Goal: Information Seeking & Learning: Learn about a topic

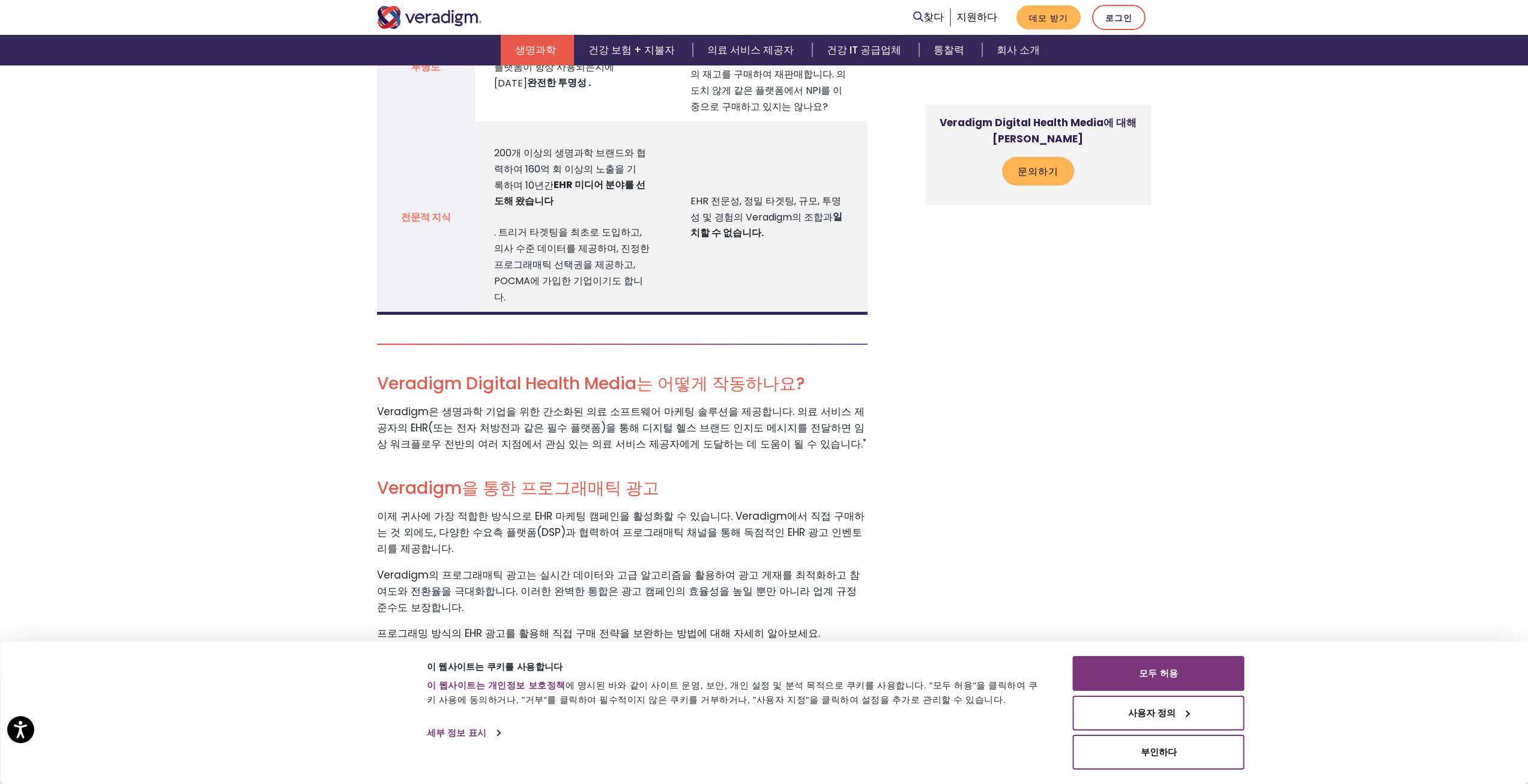
scroll to position [1682, 0]
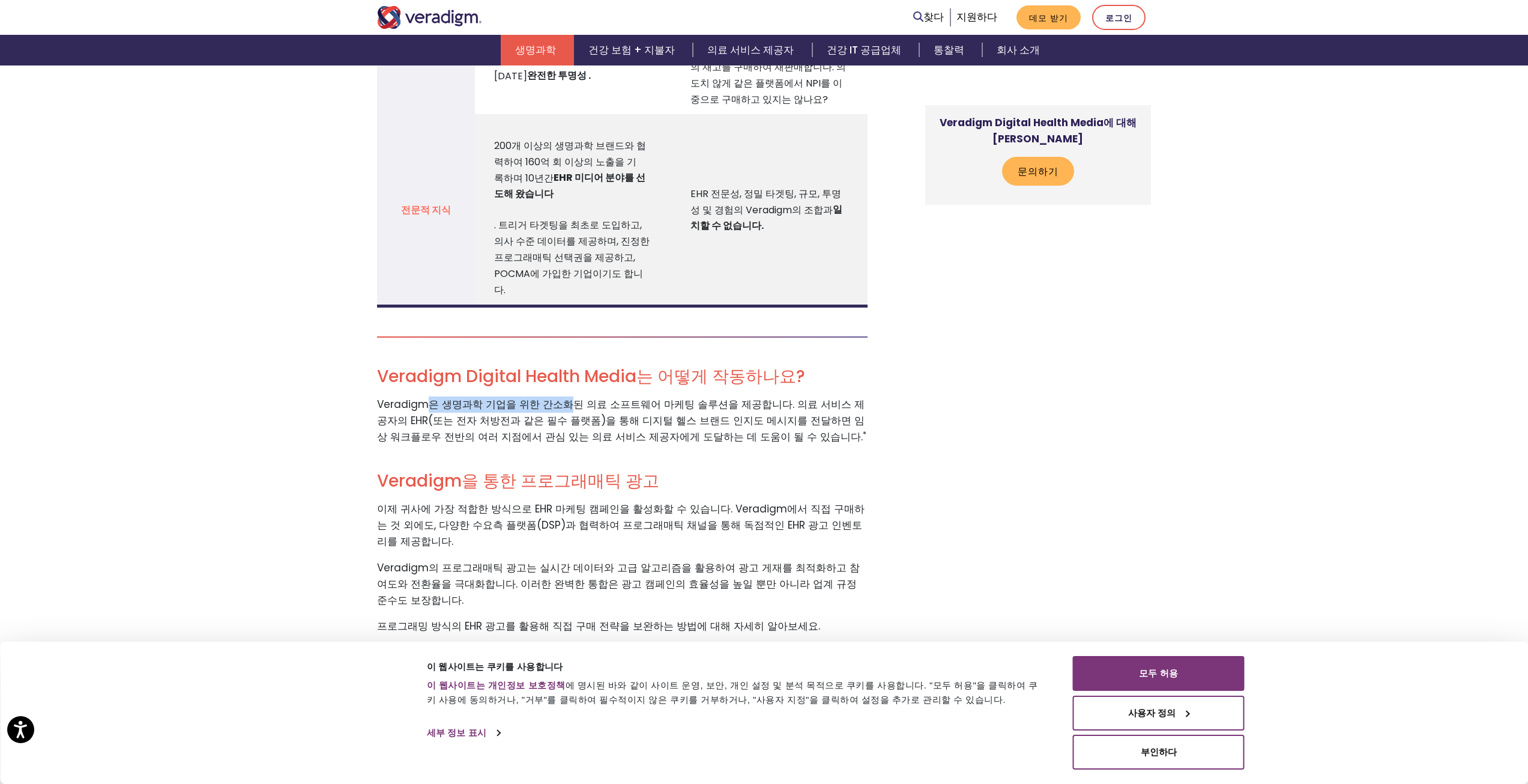
drag, startPoint x: 426, startPoint y: 357, endPoint x: 562, endPoint y: 360, distance: 136.0
click at [560, 397] on font "Veradigm은 생명과학 기업을 위한 간소화된 의료 소프트웨어 마케팅 솔루션을 제공합니다. 의료 서비스 제공자의 EHR(또는 전자 처방전과 …" at bounding box center [621, 420] width 487 height 47
drag, startPoint x: 607, startPoint y: 359, endPoint x: 693, endPoint y: 359, distance: 86.0
click at [679, 397] on font "Veradigm은 생명과학 기업을 위한 간소화된 의료 소프트웨어 마케팅 솔루션을 제공합니다. 의료 서비스 제공자의 EHR(또는 전자 처방전과 …" at bounding box center [621, 420] width 487 height 47
drag, startPoint x: 733, startPoint y: 359, endPoint x: 758, endPoint y: 359, distance: 25.0
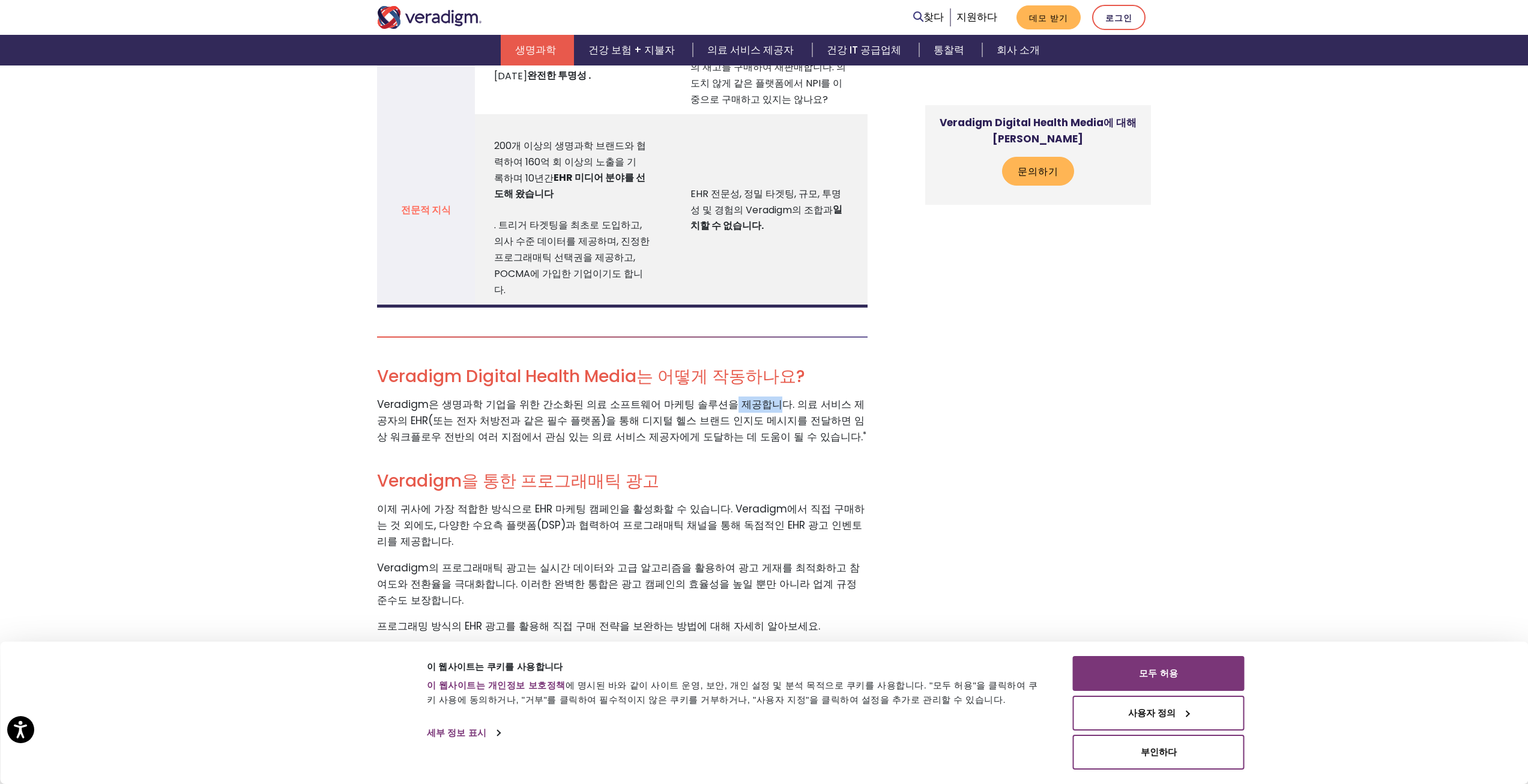
click at [758, 397] on font "Veradigm은 생명과학 기업을 위한 간소화된 의료 소프트웨어 마케팅 솔루션을 제공합니다. 의료 서비스 제공자의 EHR(또는 전자 처방전과 …" at bounding box center [621, 420] width 487 height 47
drag, startPoint x: 783, startPoint y: 358, endPoint x: 866, endPoint y: 358, distance: 83.0
click at [871, 358] on div "매일 사용하는 채널인 EHR*을 통해 진료 시점에 타겟 의료 제공자에게 다가가세요. HIPAA 규정을 준수하는 EHR 마케팅*을 통해 가장 중…" at bounding box center [632, 355] width 528 height 3186
drag, startPoint x: 374, startPoint y: 374, endPoint x: 557, endPoint y: 374, distance: 183.0
click at [557, 374] on div "매일 사용하는 채널인 EHR*을 통해 진료 시점에 타겟 의료 제공자에게 다가가세요. HIPAA 규정을 준수하는 EHR 마케팅*을 통해 가장 중…" at bounding box center [632, 355] width 528 height 3186
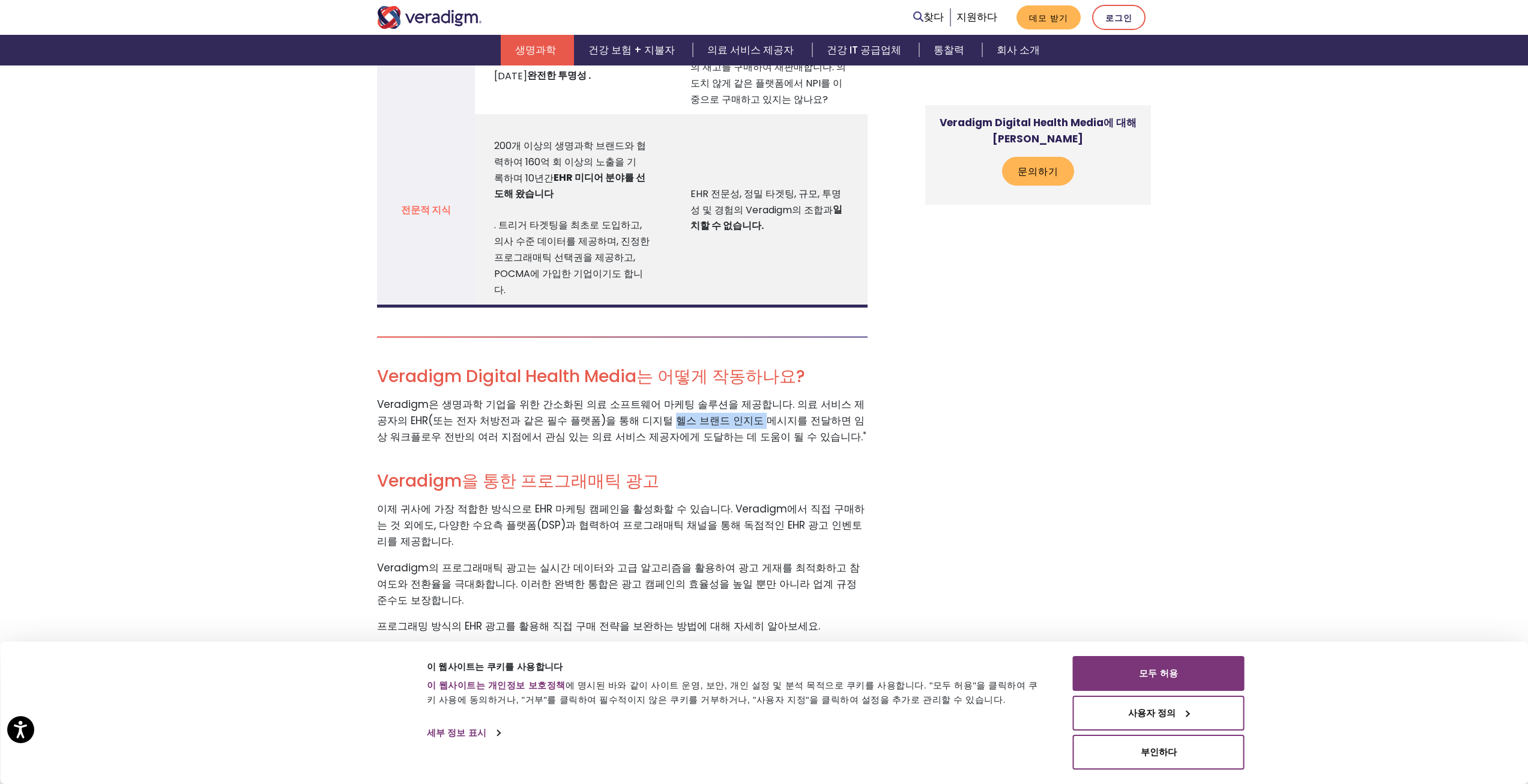
drag, startPoint x: 627, startPoint y: 374, endPoint x: 708, endPoint y: 374, distance: 81.0
click at [708, 397] on font "Veradigm은 생명과학 기업을 위한 간소화된 의료 소프트웨어 마케팅 솔루션을 제공합니다. 의료 서비스 제공자의 EHR(또는 전자 처방전과 …" at bounding box center [621, 420] width 487 height 47
drag, startPoint x: 791, startPoint y: 373, endPoint x: 826, endPoint y: 373, distance: 35.0
click at [825, 397] on font "Veradigm은 생명과학 기업을 위한 간소화된 의료 소프트웨어 마케팅 솔루션을 제공합니다. 의료 서비스 제공자의 EHR(또는 전자 처방전과 …" at bounding box center [621, 420] width 487 height 47
click at [853, 397] on font "Veradigm은 생명과학 기업을 위한 간소화된 의료 소프트웨어 마케팅 솔루션을 제공합니다. 의료 서비스 제공자의 EHR(또는 전자 처방전과 …" at bounding box center [621, 420] width 487 height 47
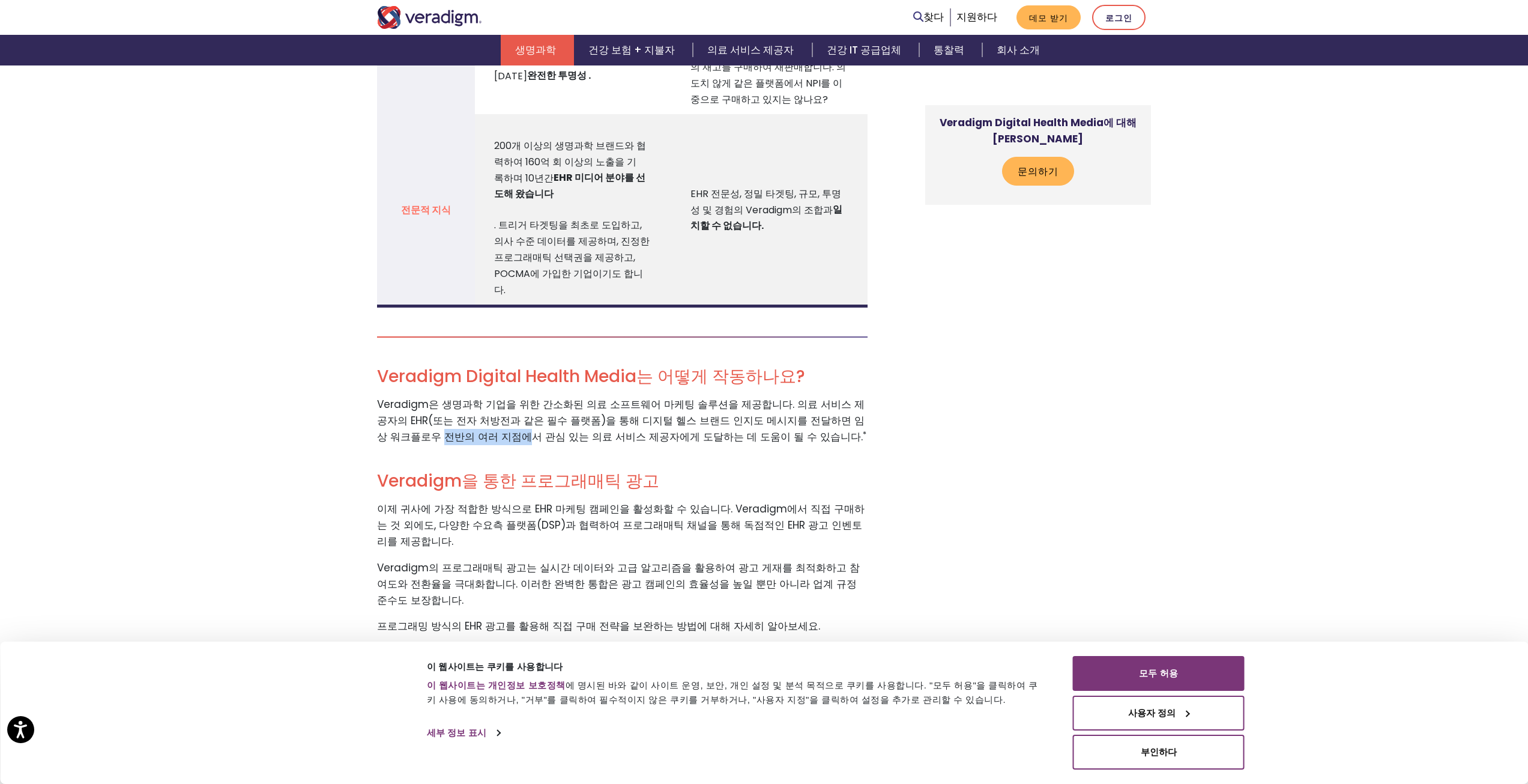
drag, startPoint x: 374, startPoint y: 389, endPoint x: 457, endPoint y: 391, distance: 83.0
click at [457, 391] on div "매일 사용하는 채널인 EHR*을 통해 진료 시점에 타겟 의료 제공자에게 다가가세요. HIPAA 규정을 준수하는 EHR 마케팅*을 통해 가장 중…" at bounding box center [632, 355] width 528 height 3186
drag, startPoint x: 513, startPoint y: 391, endPoint x: 600, endPoint y: 393, distance: 87.0
click at [600, 397] on font "Veradigm은 생명과학 기업을 위한 간소화된 의료 소프트웨어 마케팅 솔루션을 제공합니다. 의료 서비스 제공자의 EHR(또는 전자 처방전과 …" at bounding box center [621, 420] width 487 height 47
click at [685, 397] on font "Veradigm은 생명과학 기업을 위한 간소화된 의료 소프트웨어 마케팅 솔루션을 제공합니다. 의료 서비스 제공자의 EHR(또는 전자 처방전과 …" at bounding box center [621, 420] width 487 height 47
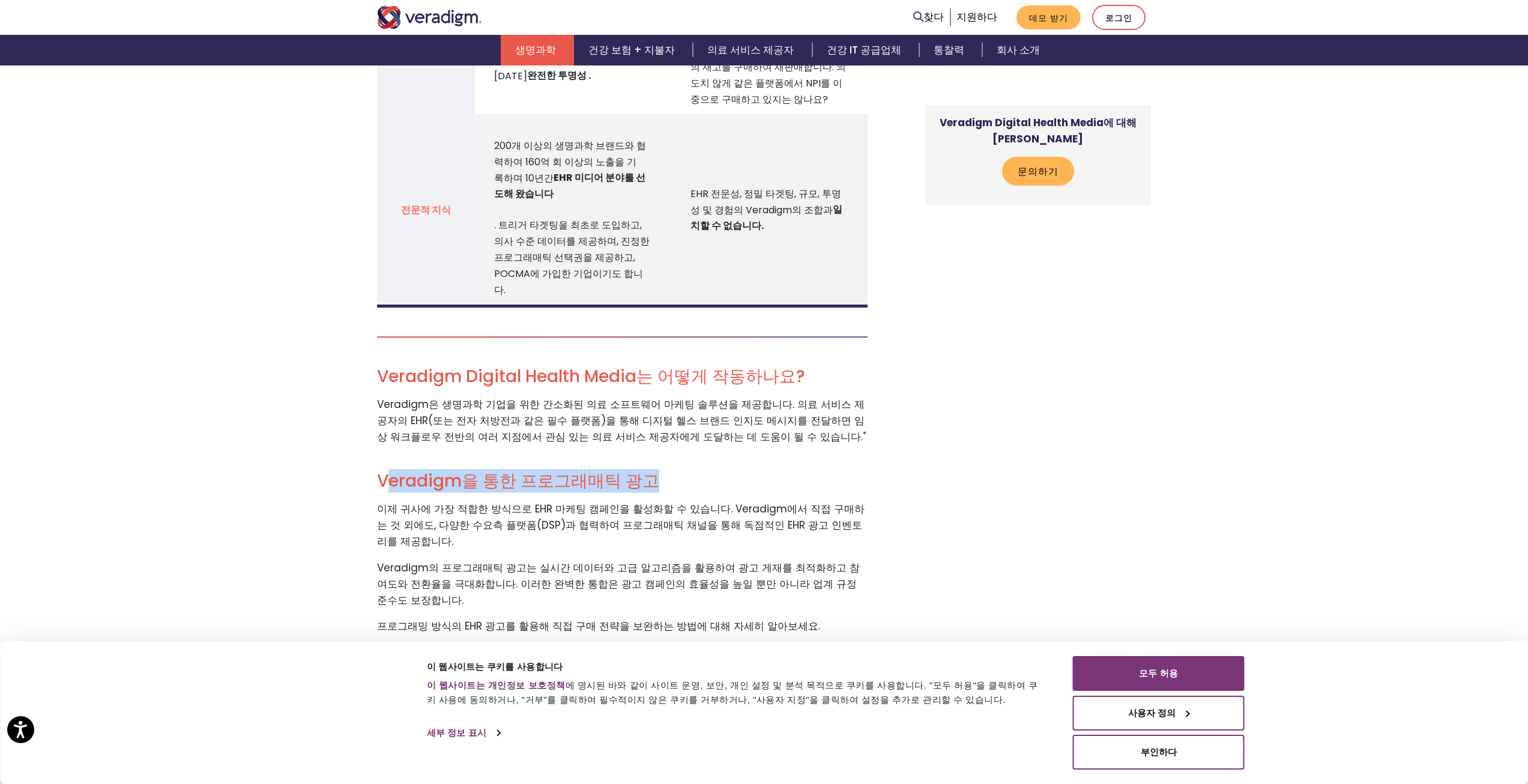
drag, startPoint x: 500, startPoint y: 431, endPoint x: 672, endPoint y: 435, distance: 172.0
click at [672, 471] on h2 "Veradigm을 통한 프로그래매틱 광고" at bounding box center [622, 481] width 490 height 21
click at [765, 422] on div "매일 사용하는 채널인 EHR*을 통해 진료 시점에 타겟 의료 제공자에게 다가가세요. HIPAA 규정을 준수하는 EHR 마케팅*을 통해 가장 중…" at bounding box center [632, 355] width 528 height 3186
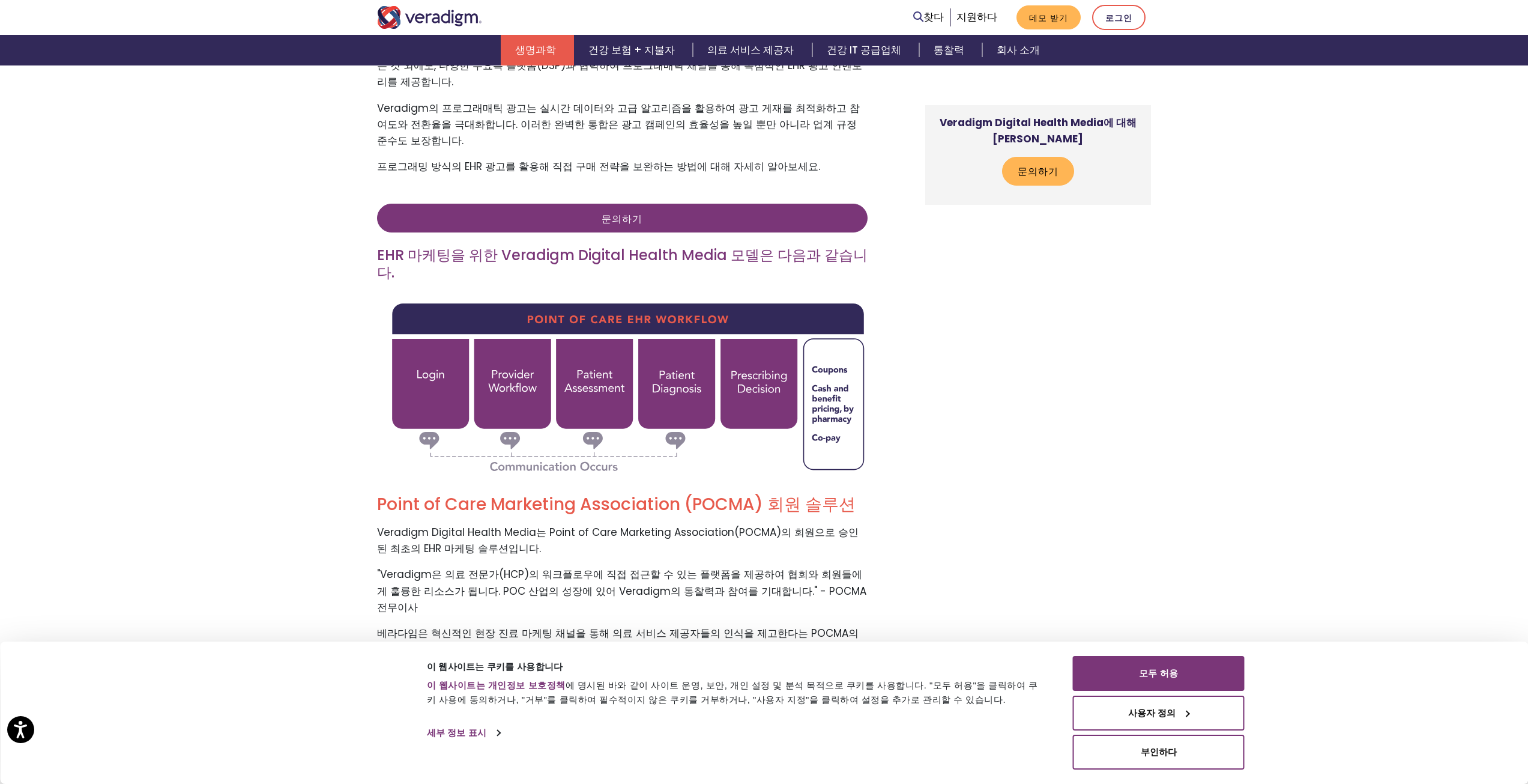
scroll to position [2162, 0]
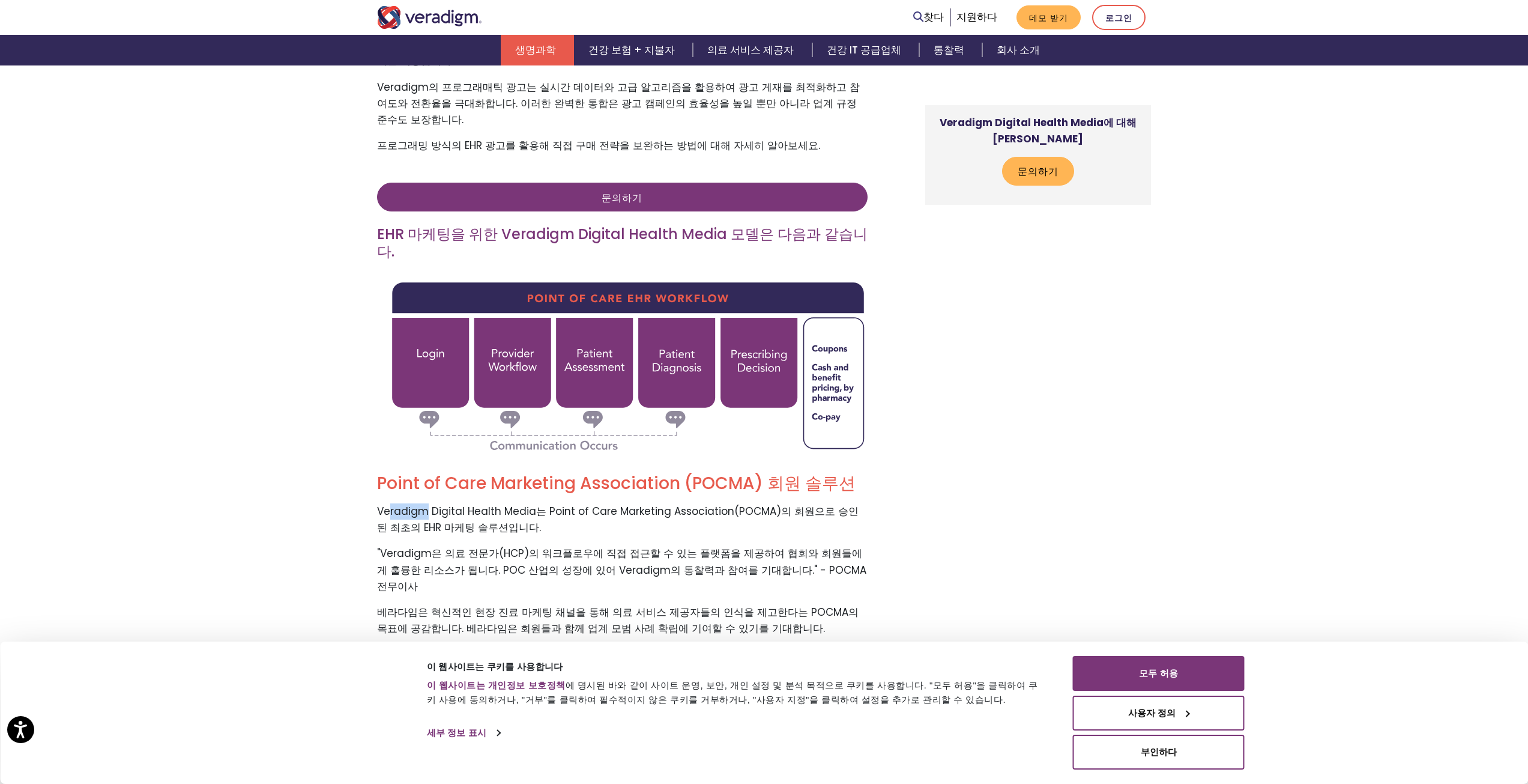
drag, startPoint x: 405, startPoint y: 432, endPoint x: 424, endPoint y: 432, distance: 19.0
click at [424, 504] on font "Veradigm Digital Health Media는 Point of Care Marketing Association(POCMA)의 회원으로…" at bounding box center [618, 519] width 482 height 31
click at [487, 504] on font "Veradigm Digital Health Media는 Point of Care Marketing Association(POCMA)의 회원으로…" at bounding box center [618, 519] width 482 height 31
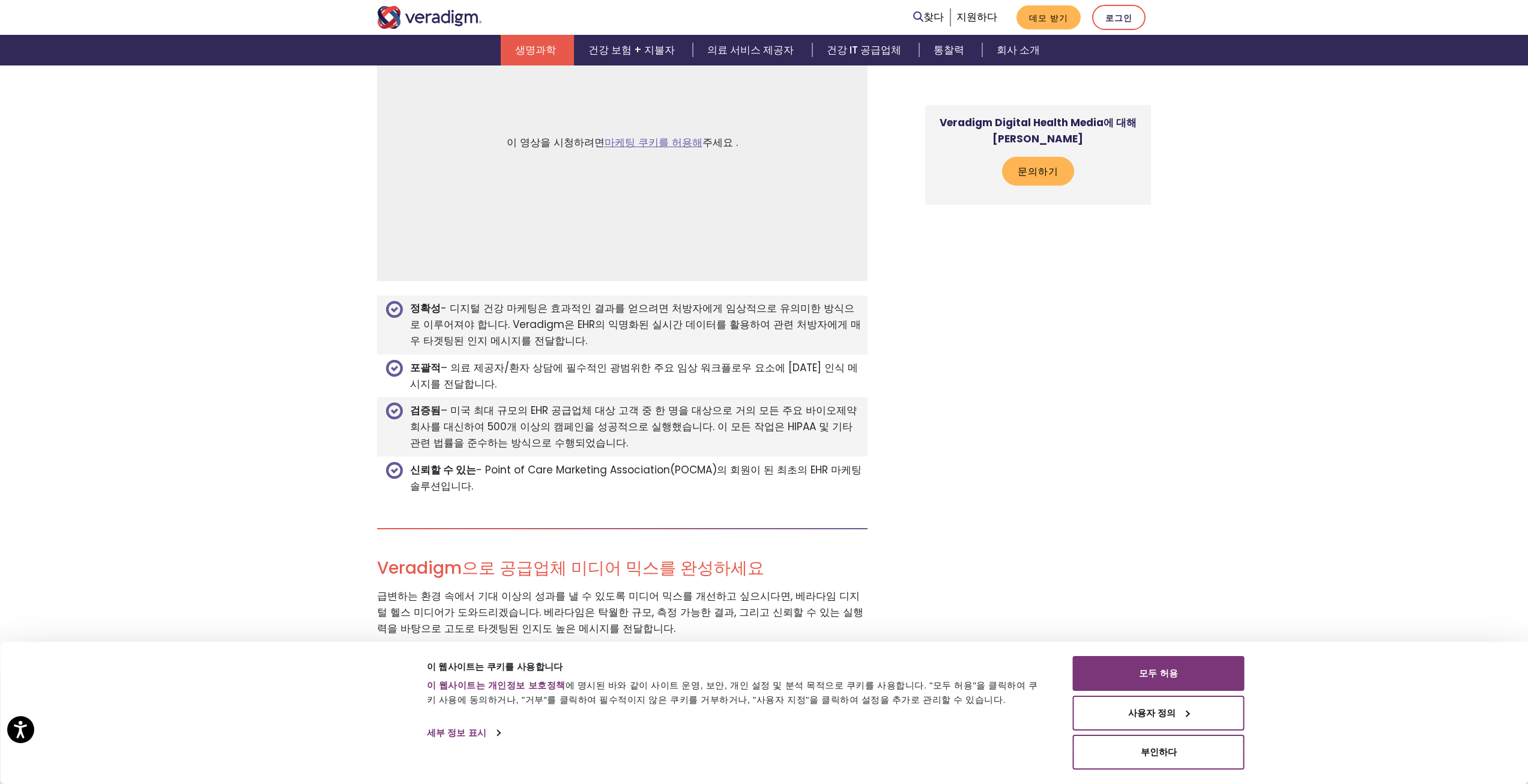
scroll to position [2582, 0]
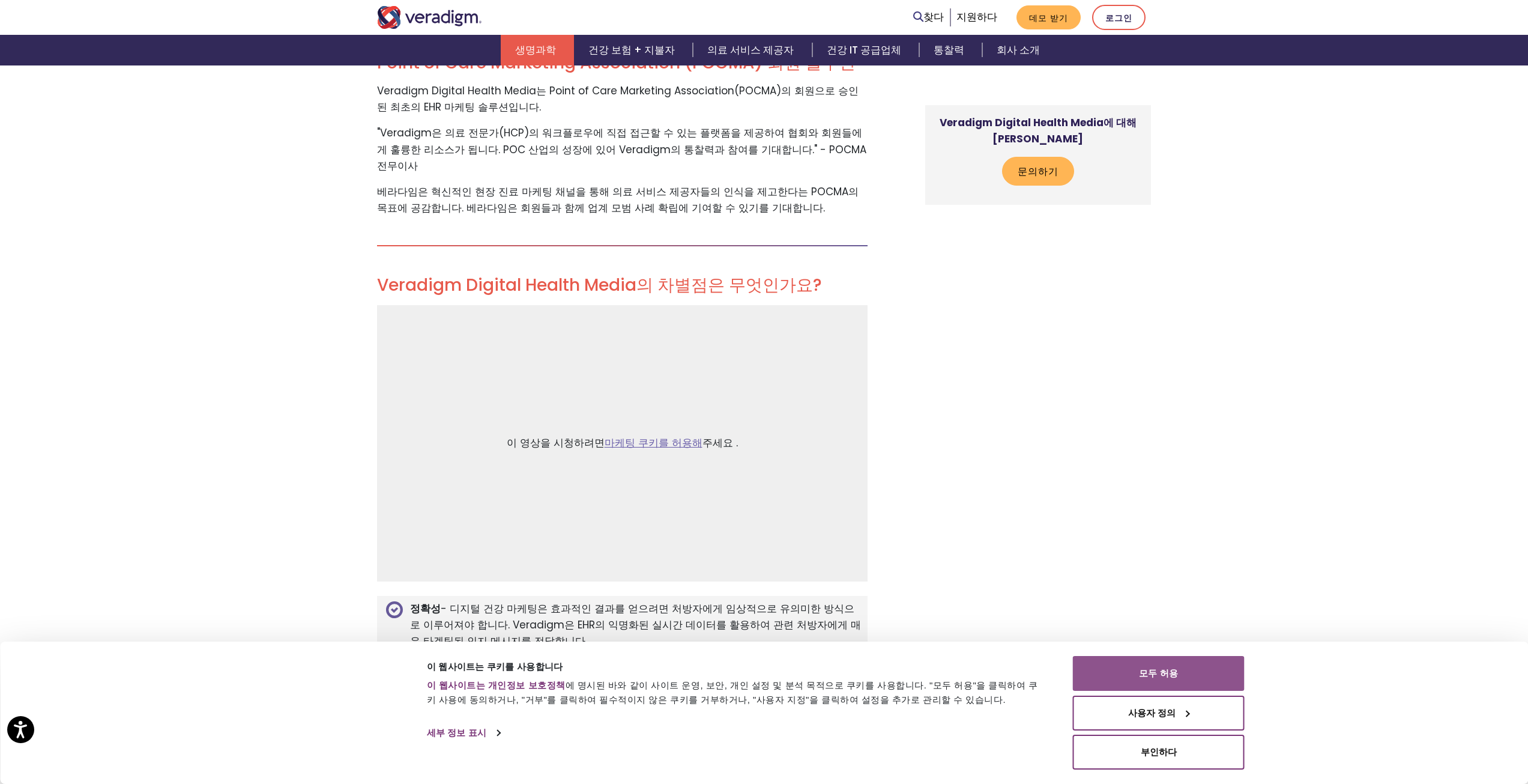
click at [1169, 668] on font "모두 허용" at bounding box center [1159, 673] width 39 height 10
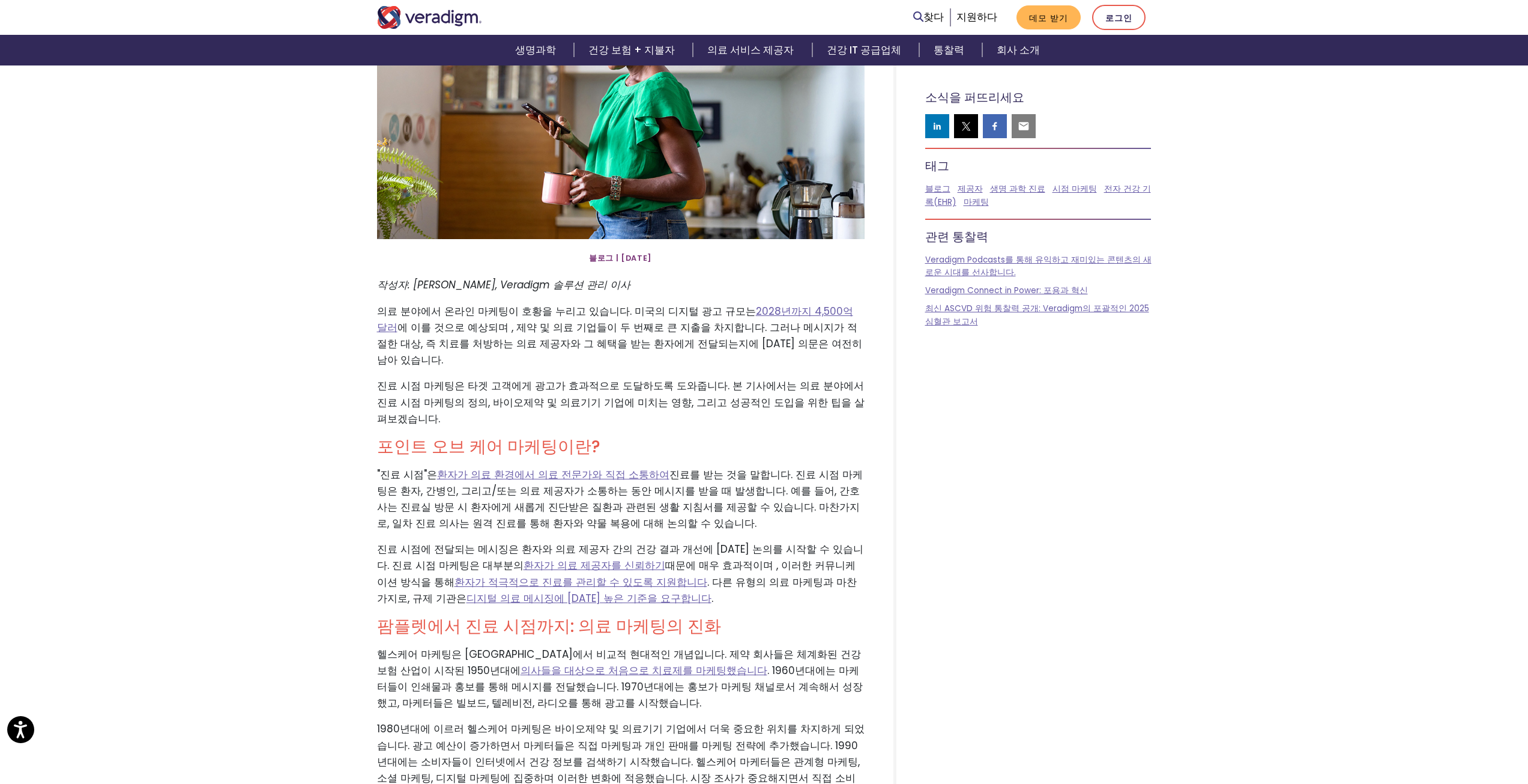
scroll to position [300, 0]
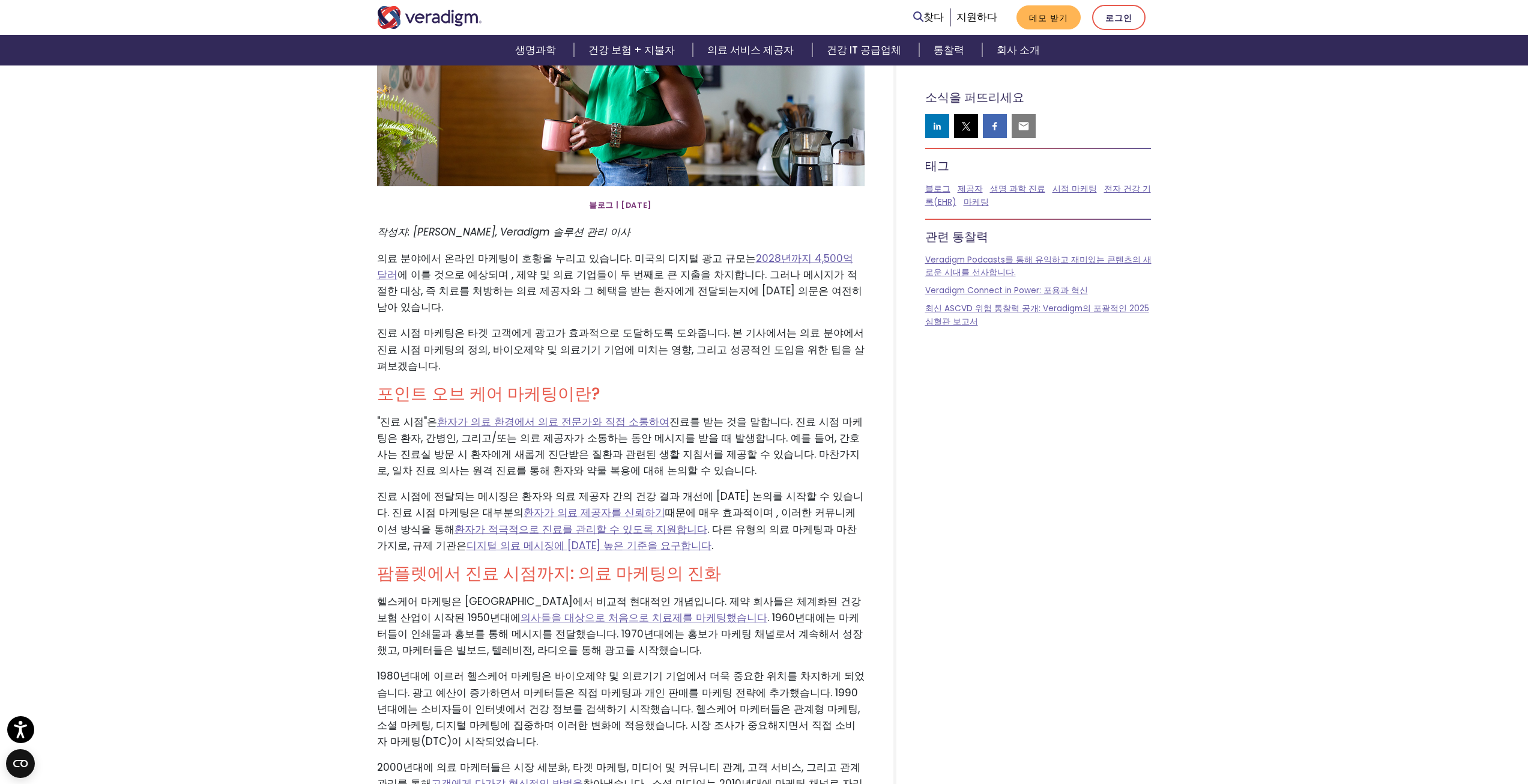
drag, startPoint x: 295, startPoint y: 509, endPoint x: 304, endPoint y: 509, distance: 9.0
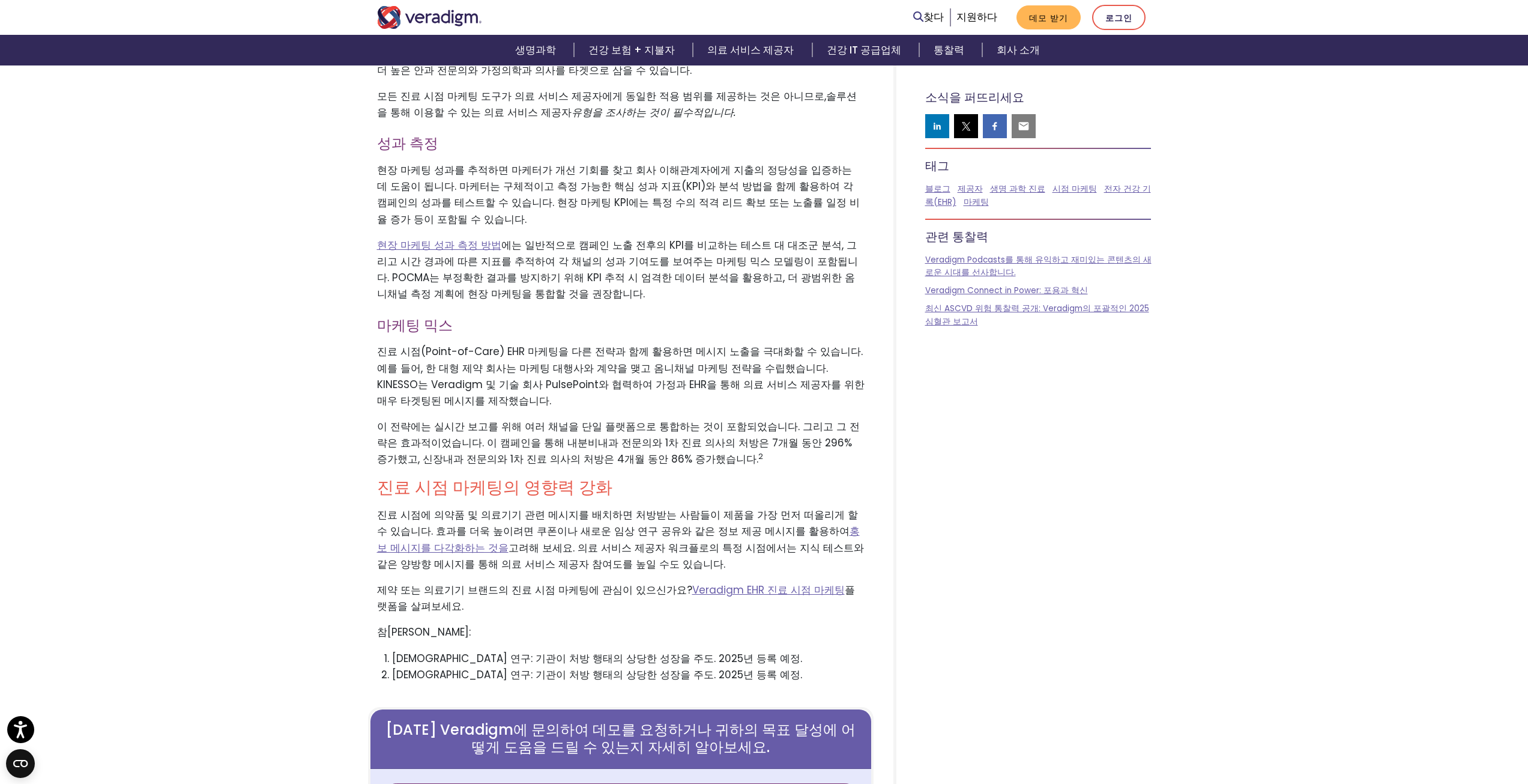
scroll to position [2342, 0]
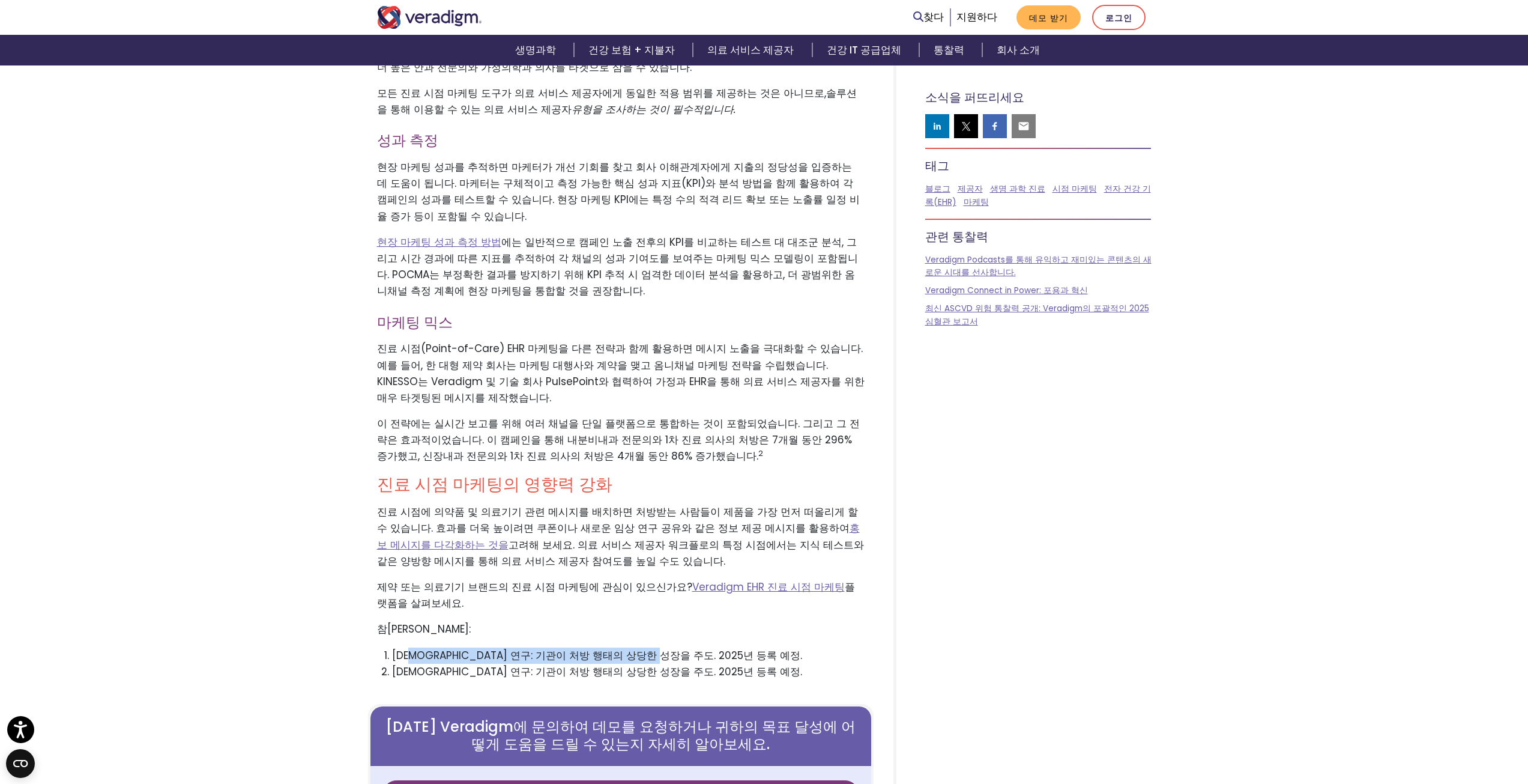
drag, startPoint x: 415, startPoint y: 555, endPoint x: 658, endPoint y: 551, distance: 243.0
click at [658, 648] on font "[DEMOGRAPHIC_DATA] 연구: 기관이 처방 행태의 상당한 성장을 주도. 2025년 등록 예정." at bounding box center [597, 655] width 410 height 14
click at [751, 647] on li "[DEMOGRAPHIC_DATA] 연구: 기관이 처방 행태의 상당한 성장을 주도. 2025년 등록 예정." at bounding box center [628, 655] width 472 height 16
click at [778, 580] on font "Veradigm EHR 진료 시점 마케팅" at bounding box center [768, 587] width 152 height 14
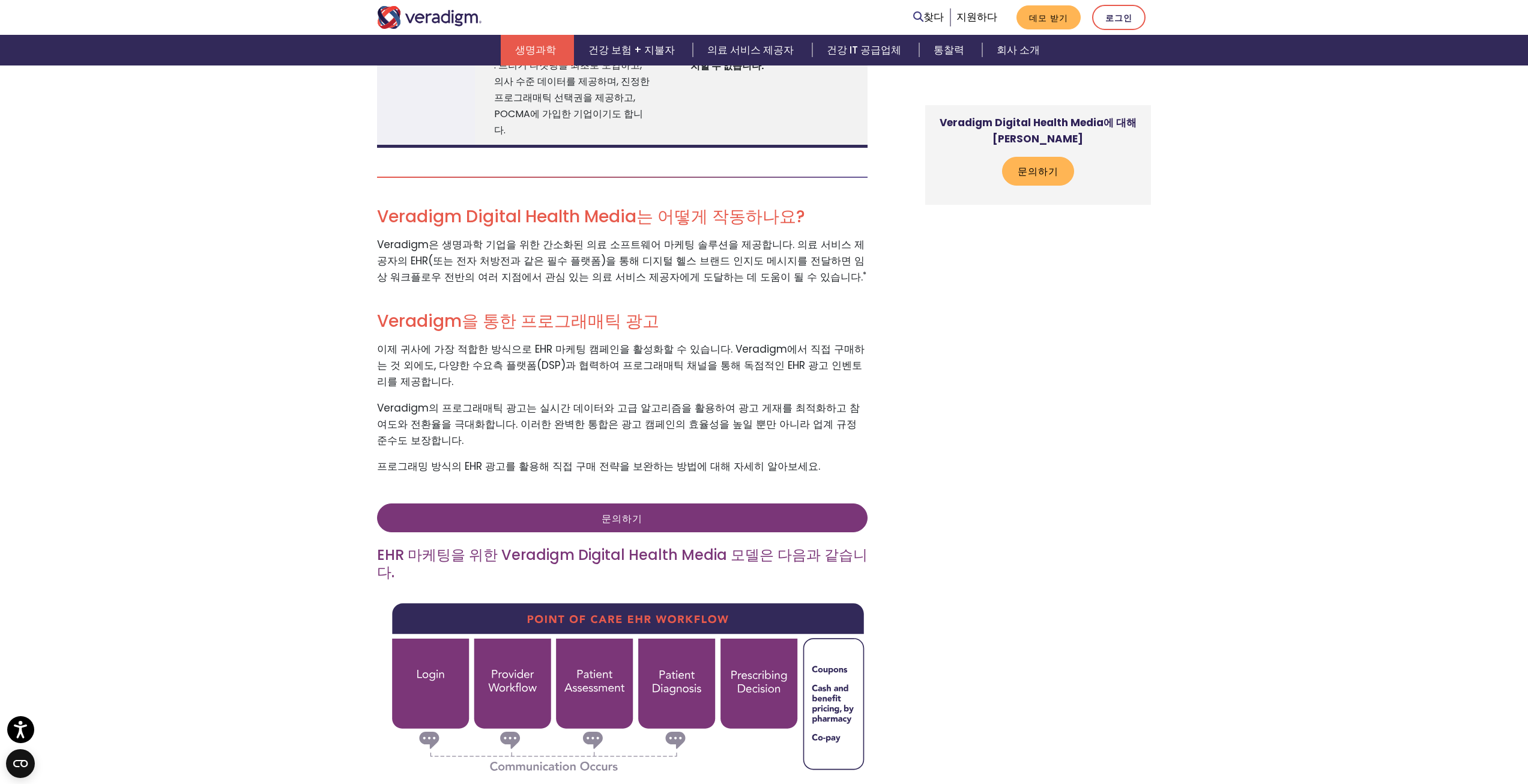
scroll to position [1862, 0]
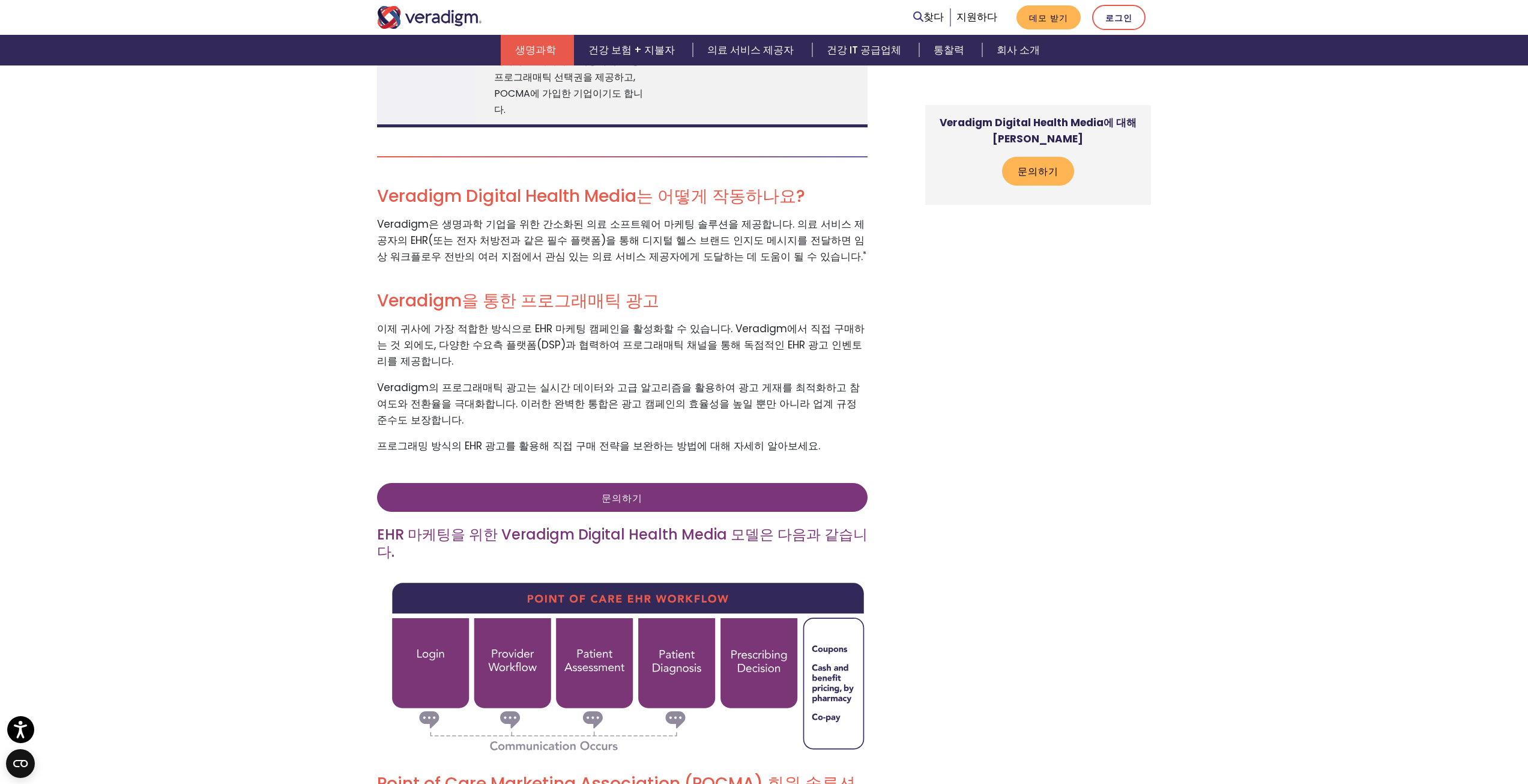
click at [524, 525] on font "EHR 마케팅을 위한 Veradigm Digital Health Media 모델은 다음과 같습니다" at bounding box center [622, 543] width 490 height 37
click at [908, 477] on div "Veradigm Digital Health Media에 대해 자세히 알아보세요 문의하기" at bounding box center [1028, 175] width 264 height 3186
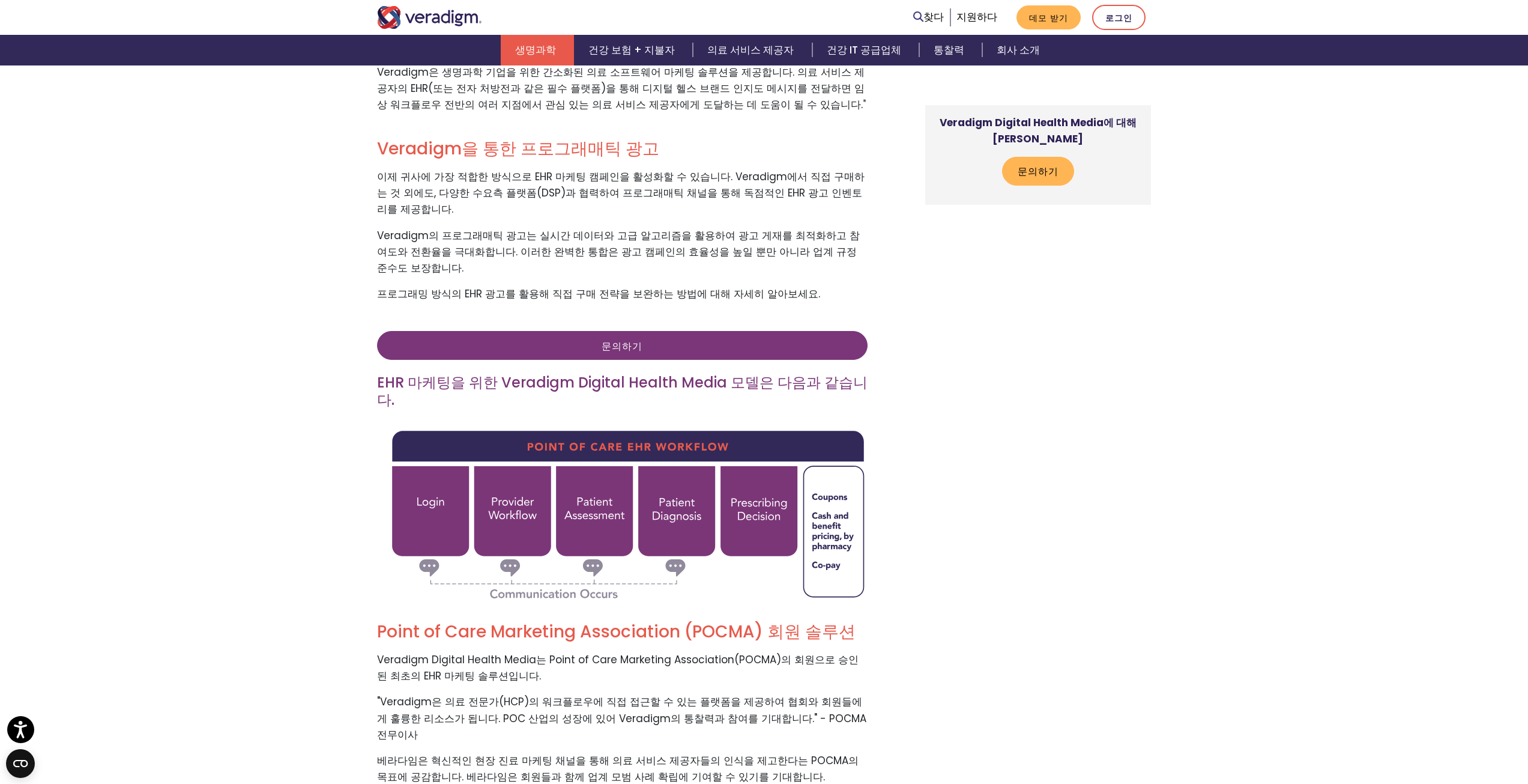
scroll to position [2042, 0]
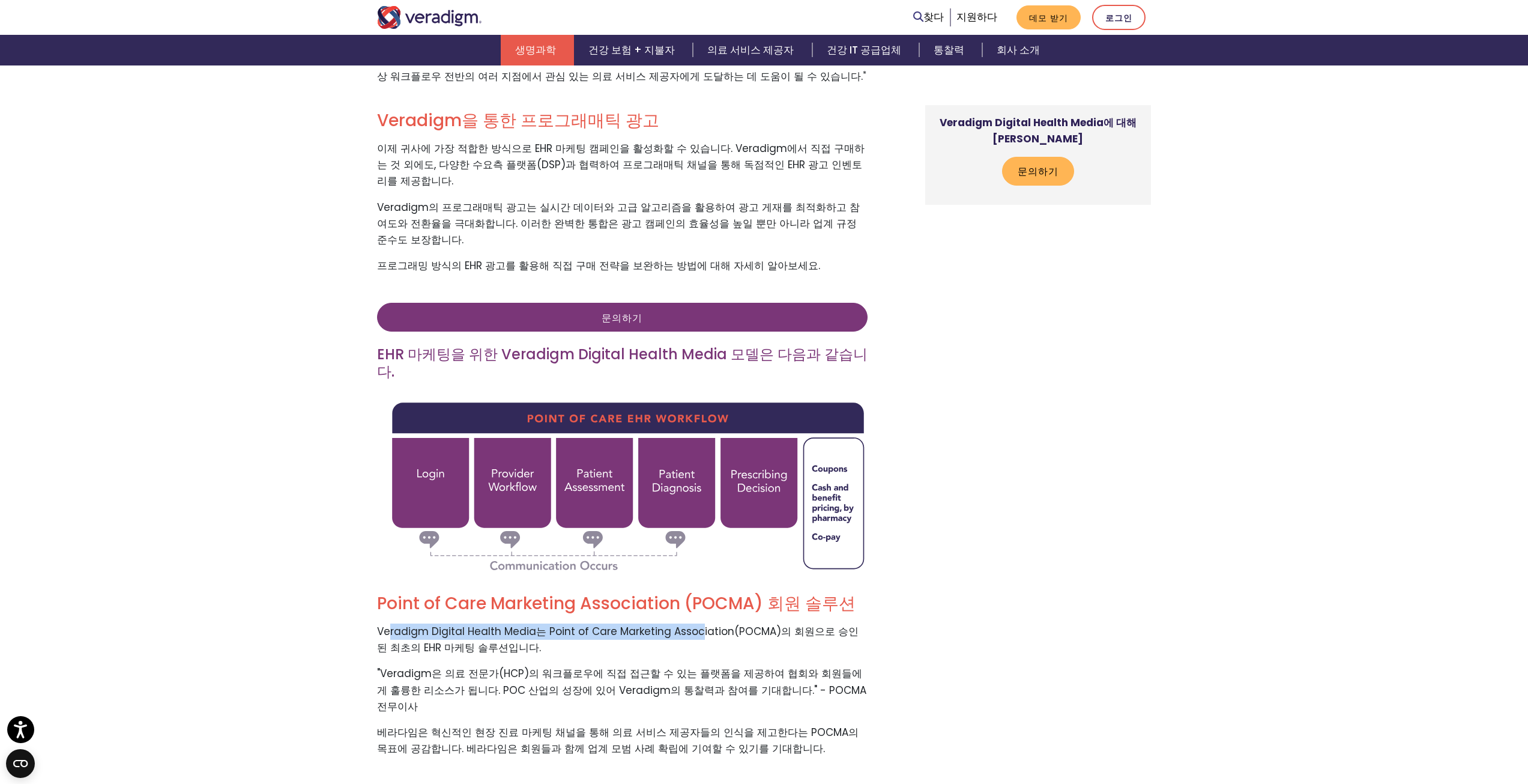
drag, startPoint x: 392, startPoint y: 555, endPoint x: 769, endPoint y: 550, distance: 377.0
click at [701, 624] on font "Veradigm Digital Health Media는 Point of Care Marketing Association(POCMA)의 회원으로…" at bounding box center [618, 639] width 482 height 31
drag, startPoint x: 806, startPoint y: 551, endPoint x: 825, endPoint y: 551, distance: 19.0
click at [825, 624] on font "Veradigm Digital Health Media는 Point of Care Marketing Association(POCMA)의 회원으로…" at bounding box center [618, 639] width 482 height 31
drag, startPoint x: 503, startPoint y: 572, endPoint x: 530, endPoint y: 572, distance: 27.0
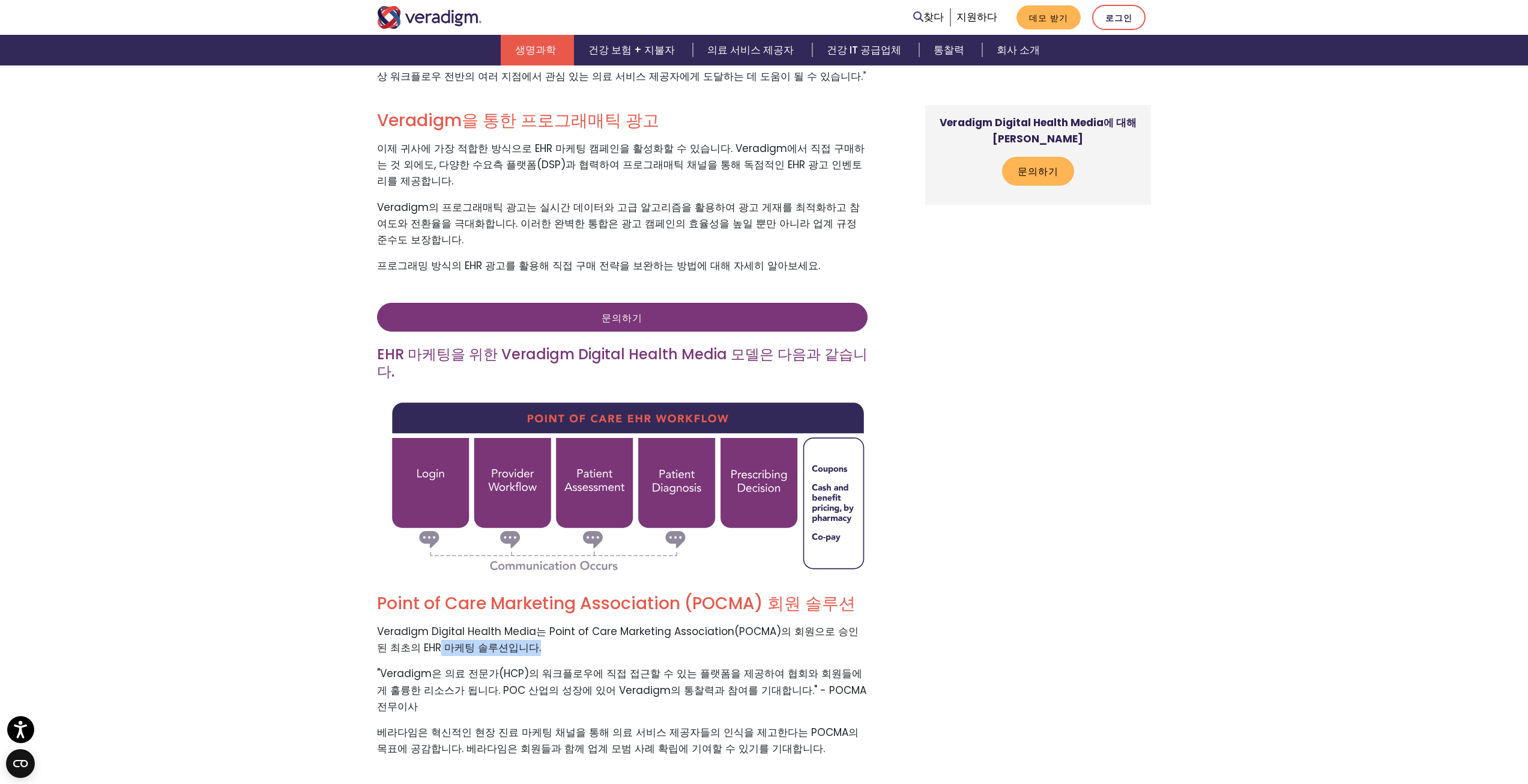
click at [530, 623] on p "Veradigm Digital Health Media는 Point of Care Marketing Association(POCMA)의 회원으로…" at bounding box center [622, 639] width 490 height 32
click at [612, 623] on p "Veradigm Digital Health Media는 Point of Care Marketing Association(POCMA)의 회원으로…" at bounding box center [622, 639] width 490 height 32
click at [652, 624] on font "Veradigm Digital Health Media는 Point of Care Marketing Association(POCMA)의 회원으로…" at bounding box center [618, 639] width 482 height 31
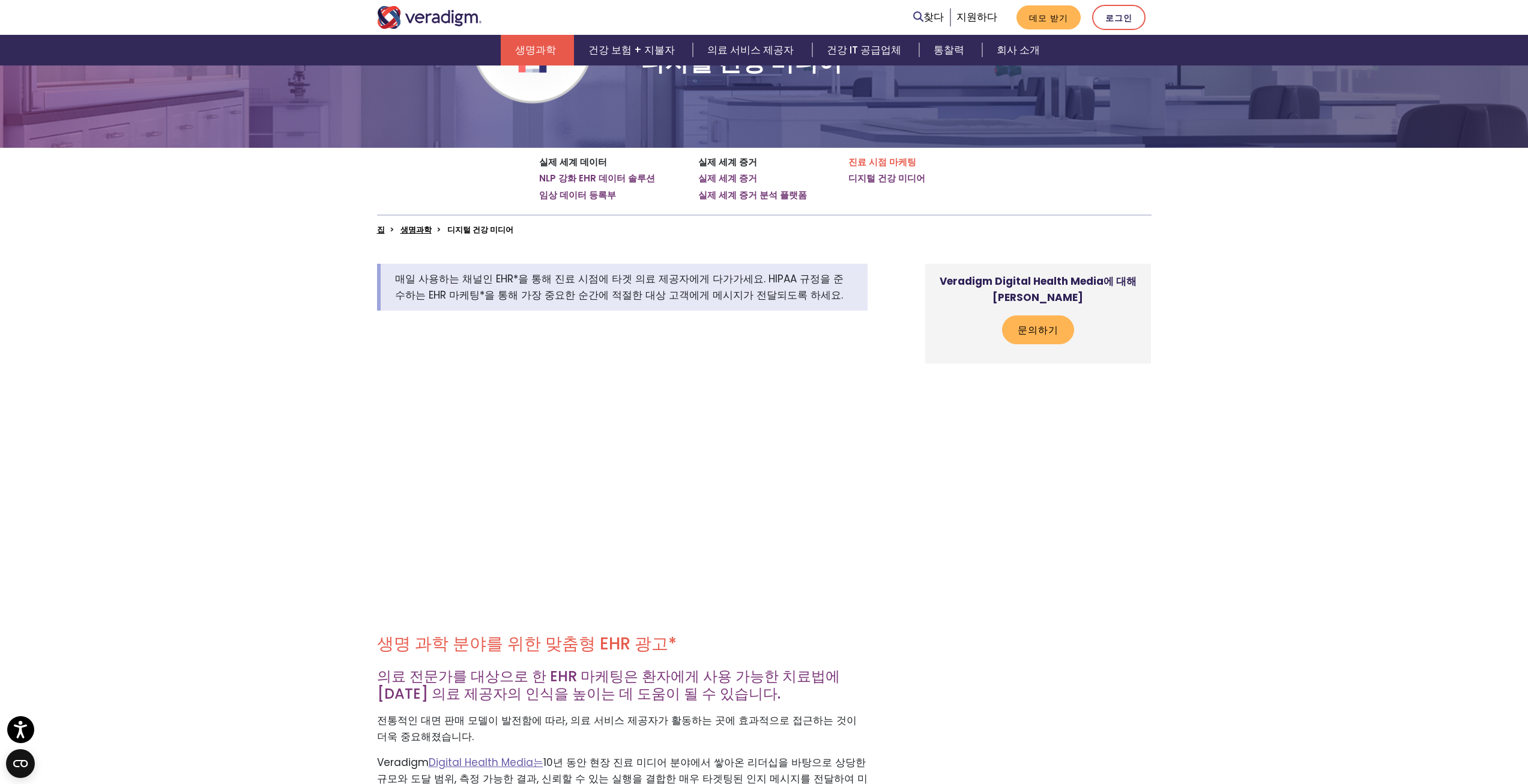
scroll to position [0, 0]
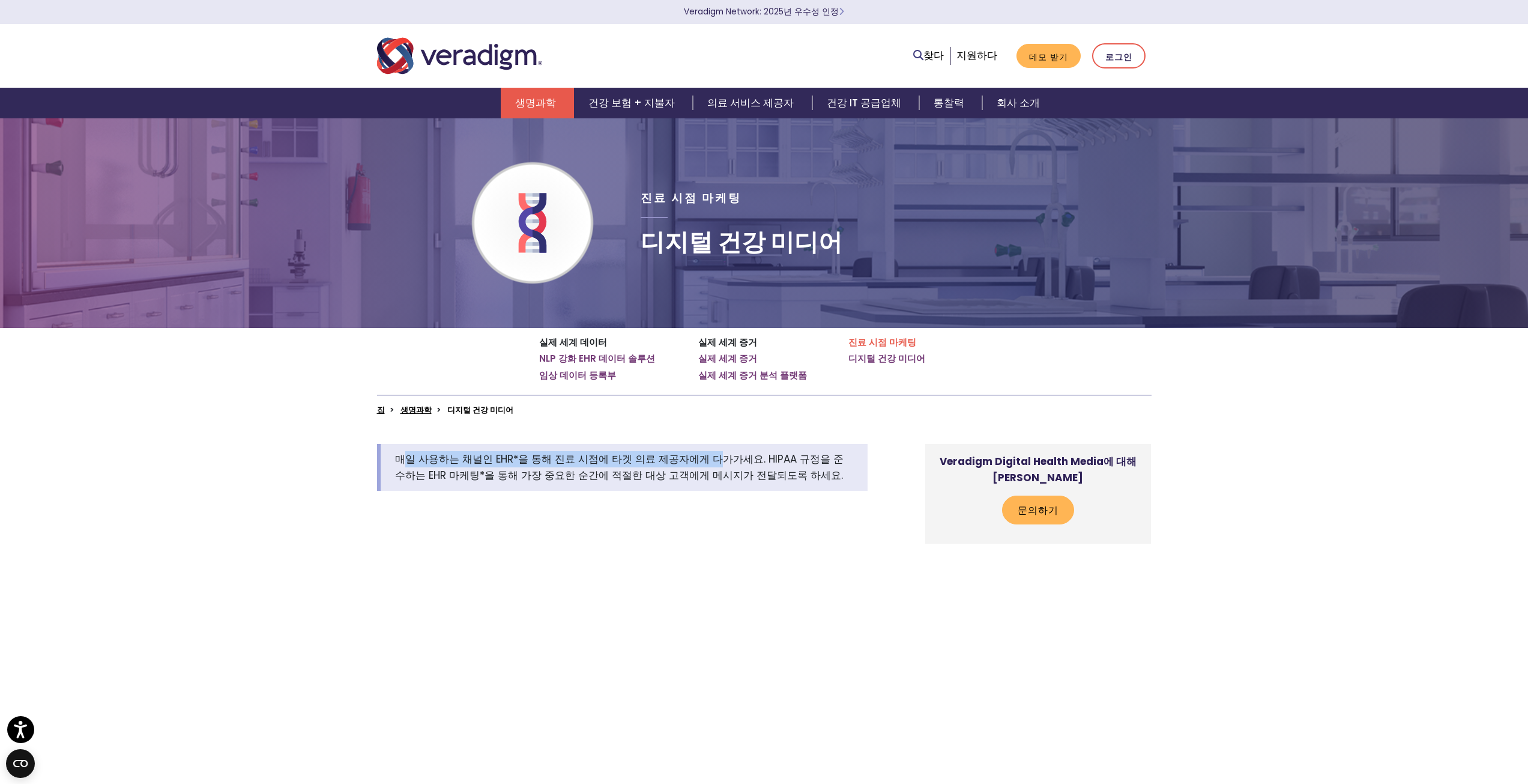
drag, startPoint x: 425, startPoint y: 457, endPoint x: 698, endPoint y: 457, distance: 273.0
click at [698, 457] on font "매일 사용하는 채널인 EHR*을 통해 진료 시점에 타겟 의료 제공자에게 다가가세요. HIPAA 규정을 준수하는 EHR 마케팅*을 통해 가장 중…" at bounding box center [620, 467] width 449 height 31
click at [400, 472] on font "매일 사용하는 채널인 EHR*을 통해 진료 시점에 타겟 의료 제공자에게 다가가세요. HIPAA 규정을 준수하는 EHR 마케팅*을 통해 가장 중…" at bounding box center [620, 467] width 449 height 31
drag, startPoint x: 505, startPoint y: 473, endPoint x: 587, endPoint y: 472, distance: 82.0
click at [554, 473] on font "매일 사용하는 채널인 EHR*을 통해 진료 시점에 타겟 의료 제공자에게 다가가세요. HIPAA 규정을 준수하는 EHR 마케팅*을 통해 가장 중…" at bounding box center [620, 467] width 449 height 31
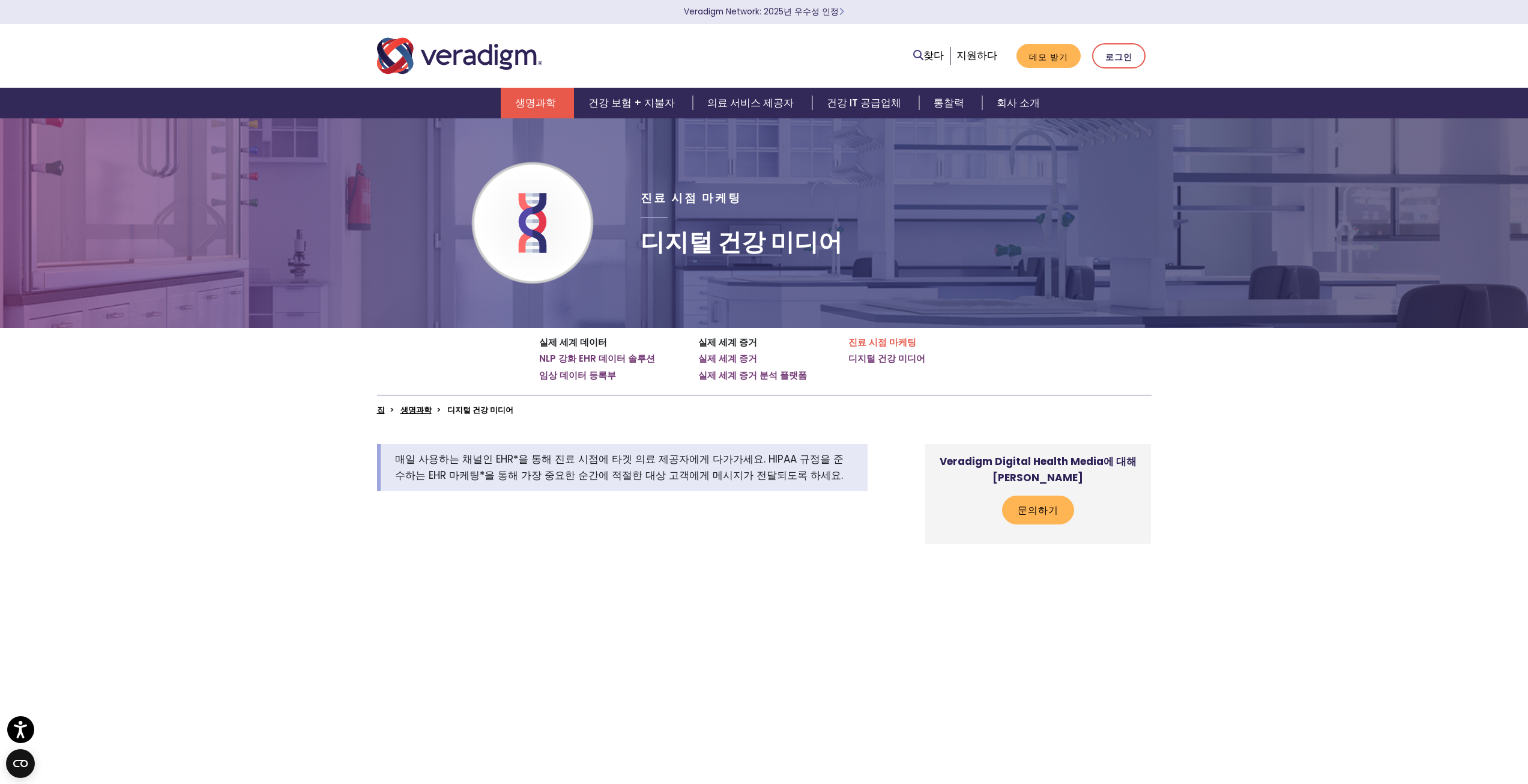
click at [725, 477] on font "매일 사용하는 채널인 EHR*을 통해 진료 시점에 타겟 의료 제공자에게 다가가세요. HIPAA 규정을 준수하는 EHR 마케팅*을 통해 가장 중…" at bounding box center [620, 467] width 449 height 31
drag, startPoint x: 739, startPoint y: 458, endPoint x: 516, endPoint y: 475, distance: 223.6
click at [516, 475] on font "매일 사용하는 채널인 EHR*을 통해 진료 시점에 타겟 의료 제공자에게 다가가세요. HIPAA 규정을 준수하는 EHR 마케팅*을 통해 가장 중…" at bounding box center [620, 467] width 449 height 31
click at [600, 475] on font "매일 사용하는 채널인 EHR*을 통해 진료 시점에 타겟 의료 제공자에게 다가가세요. HIPAA 규정을 준수하는 EHR 마케팅*을 통해 가장 중…" at bounding box center [620, 467] width 449 height 31
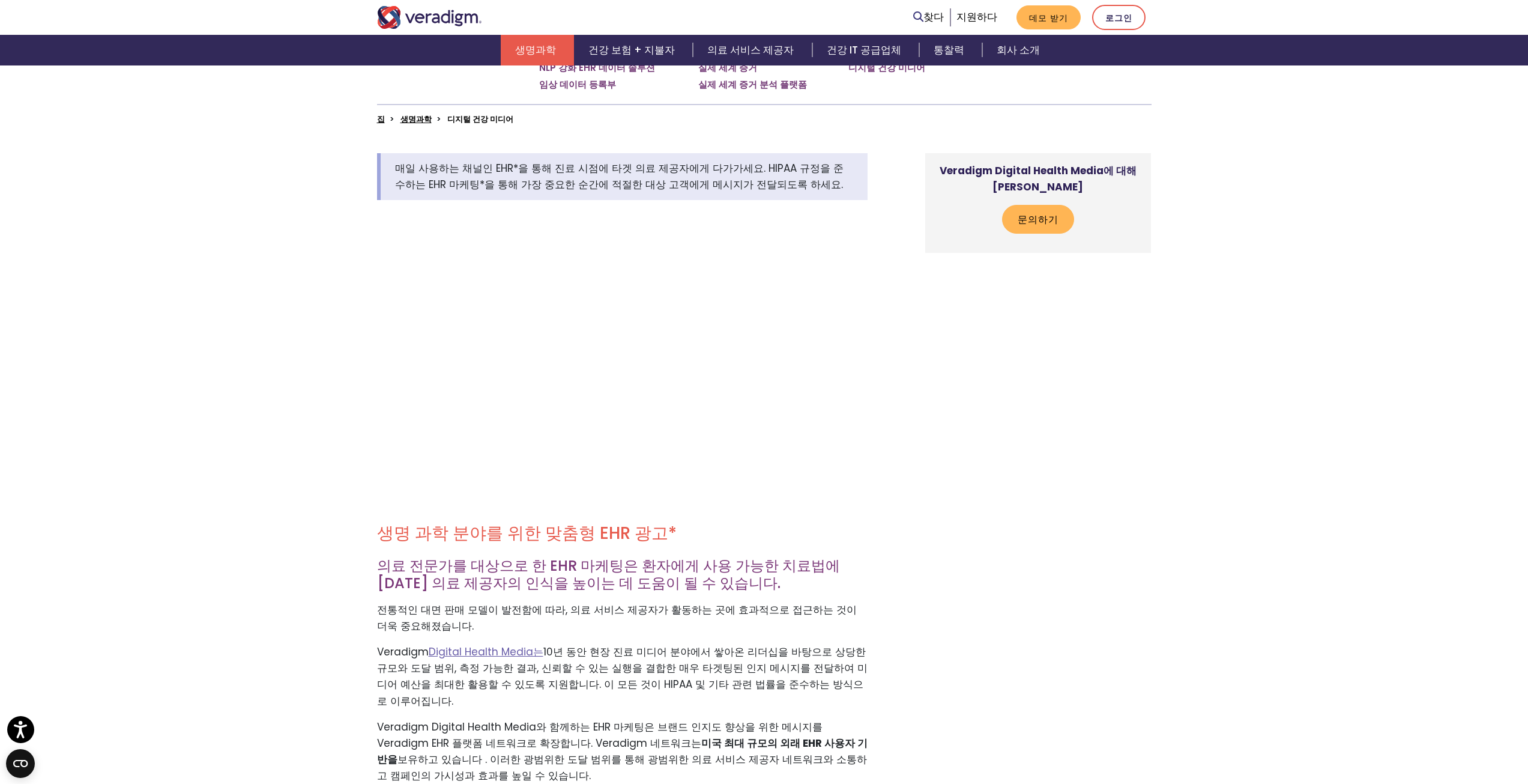
scroll to position [300, 0]
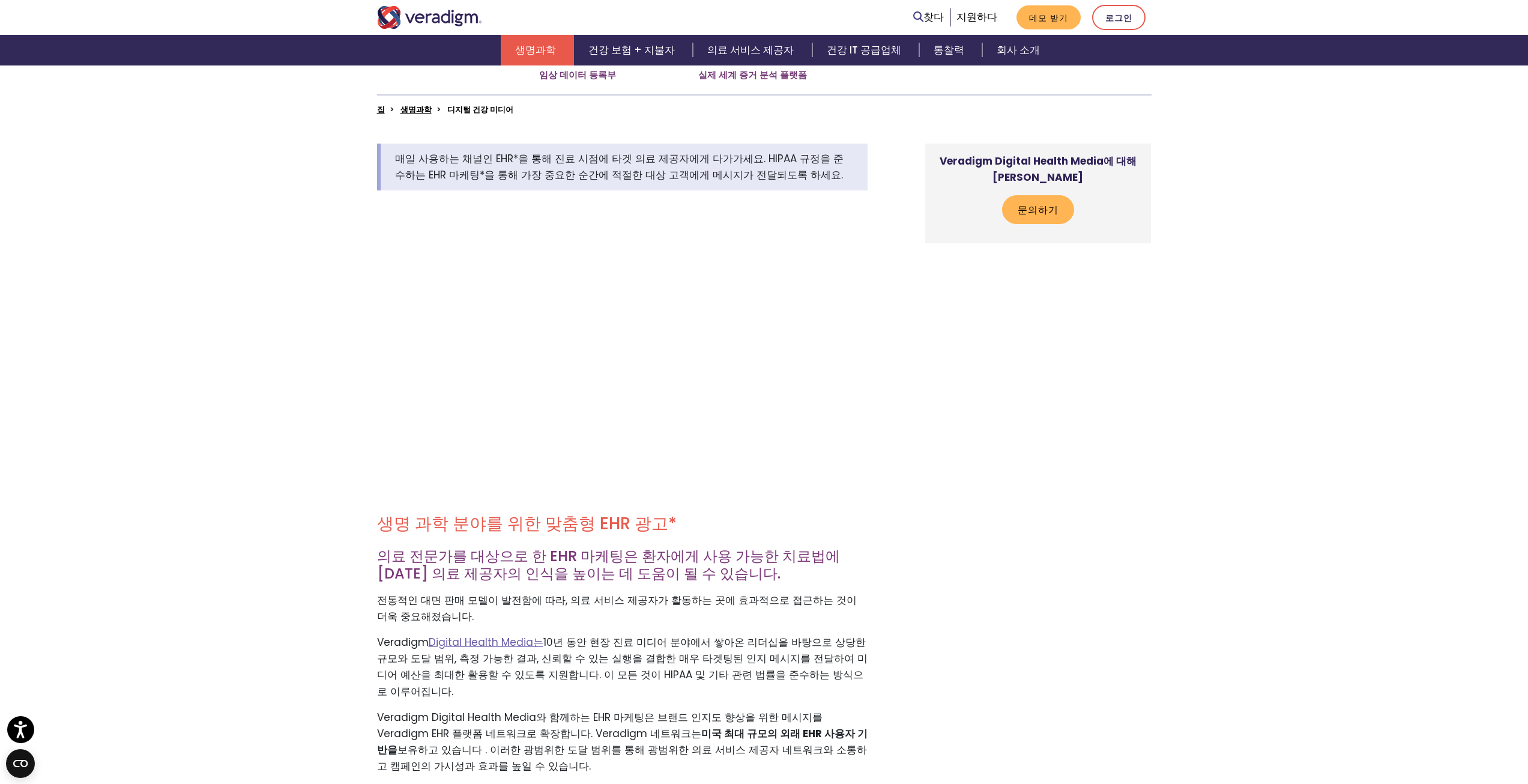
drag, startPoint x: 370, startPoint y: 522, endPoint x: 666, endPoint y: 525, distance: 296.0
click at [552, 572] on font "의료 전문가를 대상으로 한 EHR 마케팅은 환자에게 사용 가능한 치료법에 [DATE] 의료 제공자의 인식을 높이는 데 도움이 될 수 있습니다." at bounding box center [609, 565] width 463 height 37
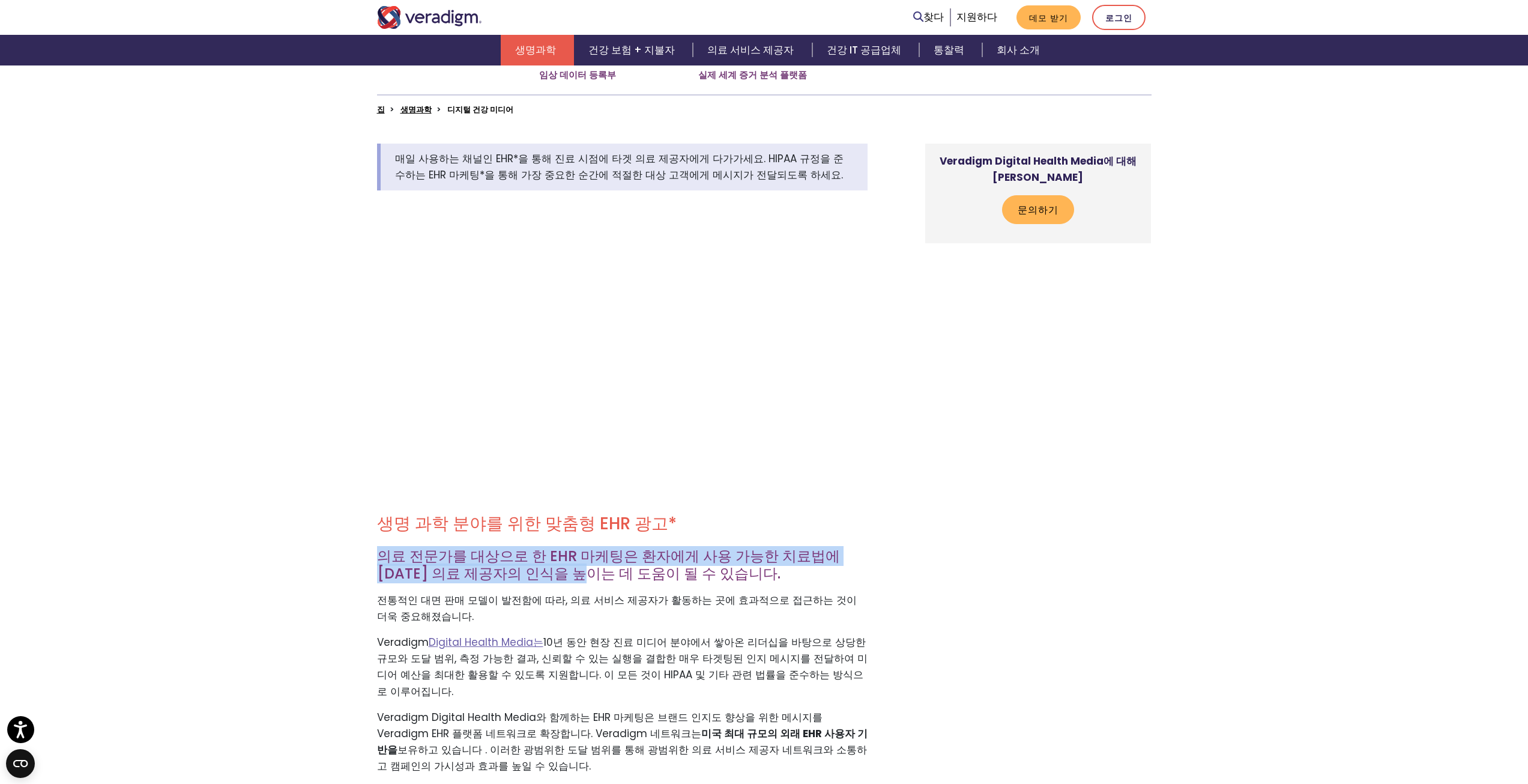
drag, startPoint x: 378, startPoint y: 554, endPoint x: 508, endPoint y: 580, distance: 132.6
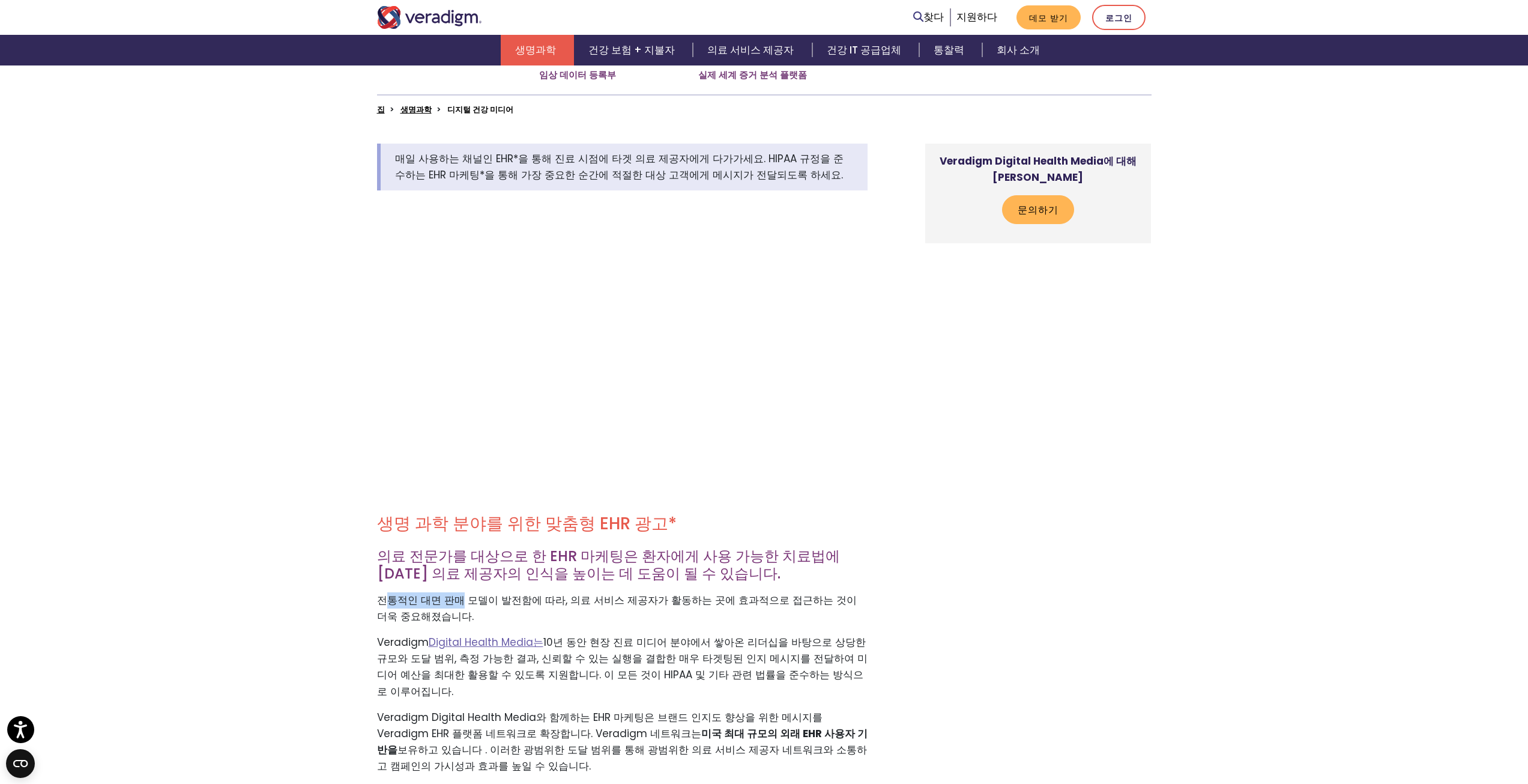
drag, startPoint x: 387, startPoint y: 602, endPoint x: 457, endPoint y: 600, distance: 70.0
click at [457, 600] on font "전통적인 대면 판매 모델이 발전함에 따라, 의료 서비스 제공자가 활동하는 곳에 효과적으로 접근하는 것이 더욱 중요해졌습니다." at bounding box center [617, 607] width 480 height 31
drag, startPoint x: 558, startPoint y: 600, endPoint x: 738, endPoint y: 615, distance: 180.6
click at [855, 598] on font "전통적인 대면 판매 모델이 발전함에 따라, 의료 서비스 제공자가 활동하는 곳에 효과적으로 접근하는 것이 더욱 중요해졌습니다." at bounding box center [617, 607] width 480 height 31
drag, startPoint x: 375, startPoint y: 642, endPoint x: 536, endPoint y: 642, distance: 161.0
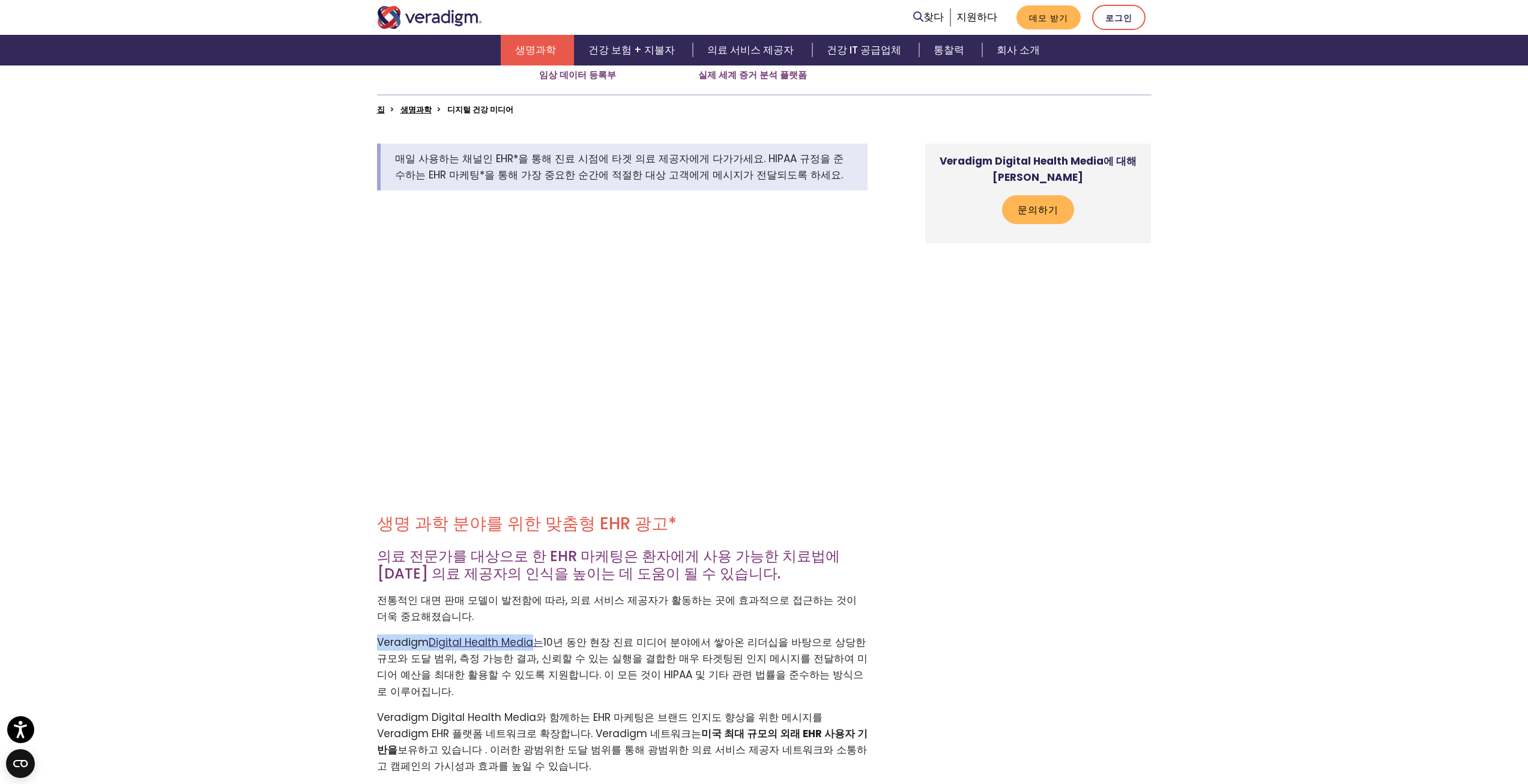
drag, startPoint x: 409, startPoint y: 673, endPoint x: 613, endPoint y: 673, distance: 204.0
click at [557, 673] on font "10년 동안 현장 진료 미디어 분야에서 쌓아온 리더십을 바탕으로 상당한 규모와 도달 범위, 측정 가능한 결과, 신뢰할 수 있는 실행을 결합한 …" at bounding box center [622, 666] width 490 height 64
drag, startPoint x: 695, startPoint y: 673, endPoint x: 808, endPoint y: 673, distance: 113.0
click at [789, 673] on font "10년 동안 현장 진료 미디어 분야에서 쌓아온 리더십을 바탕으로 상당한 규모와 도달 범위, 측정 가능한 결과, 신뢰할 수 있는 실행을 결합한 …" at bounding box center [622, 666] width 490 height 64
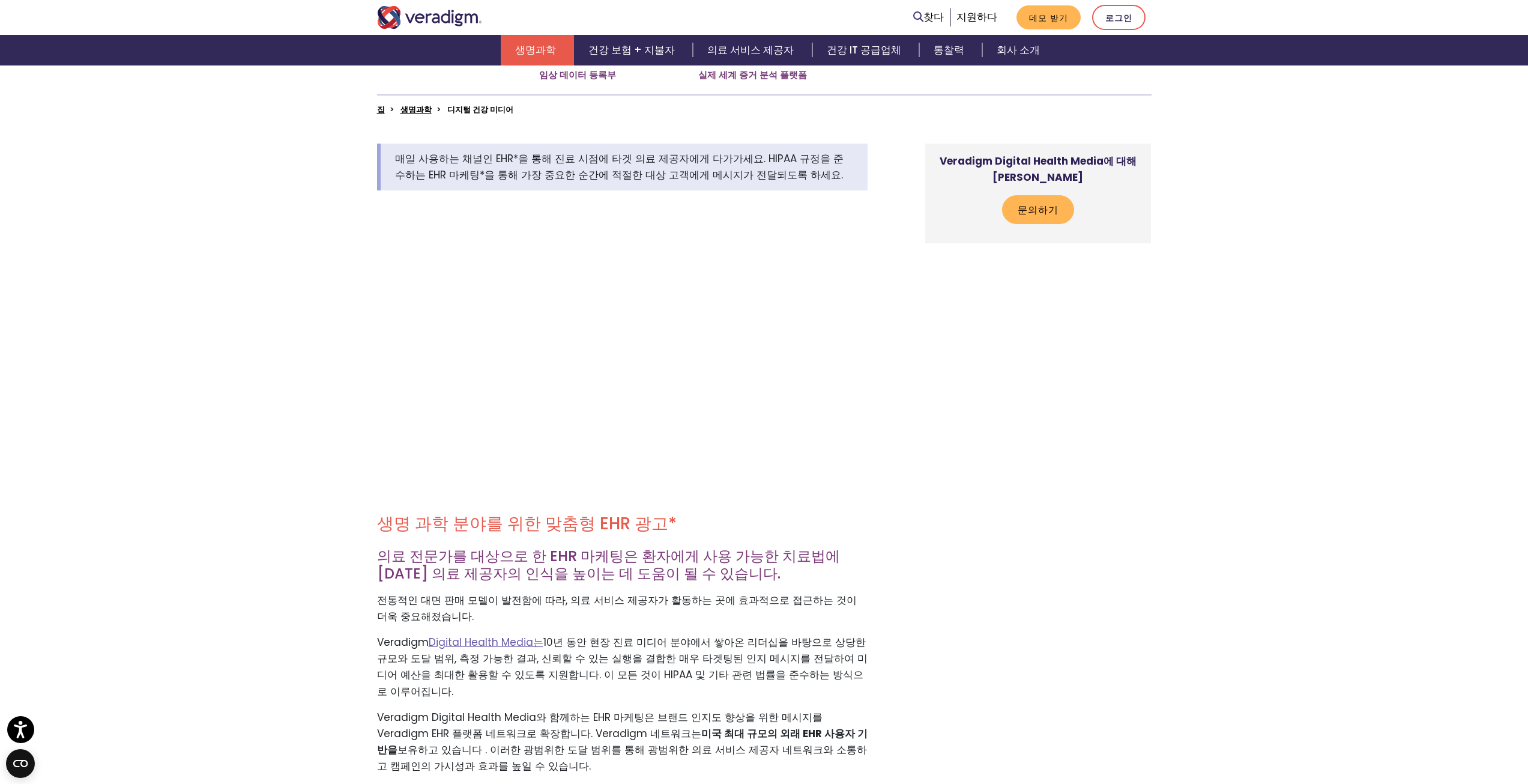
drag, startPoint x: 863, startPoint y: 673, endPoint x: 579, endPoint y: 660, distance: 284.3
click at [859, 673] on p "Veradigm Digital Health Media는 10년 동안 현장 진료 미디어 분야에서 쌓아온 리더십을 바탕으로 상당한 규모와 도달 범…" at bounding box center [622, 667] width 490 height 66
drag, startPoint x: 350, startPoint y: 638, endPoint x: 535, endPoint y: 641, distance: 185.0
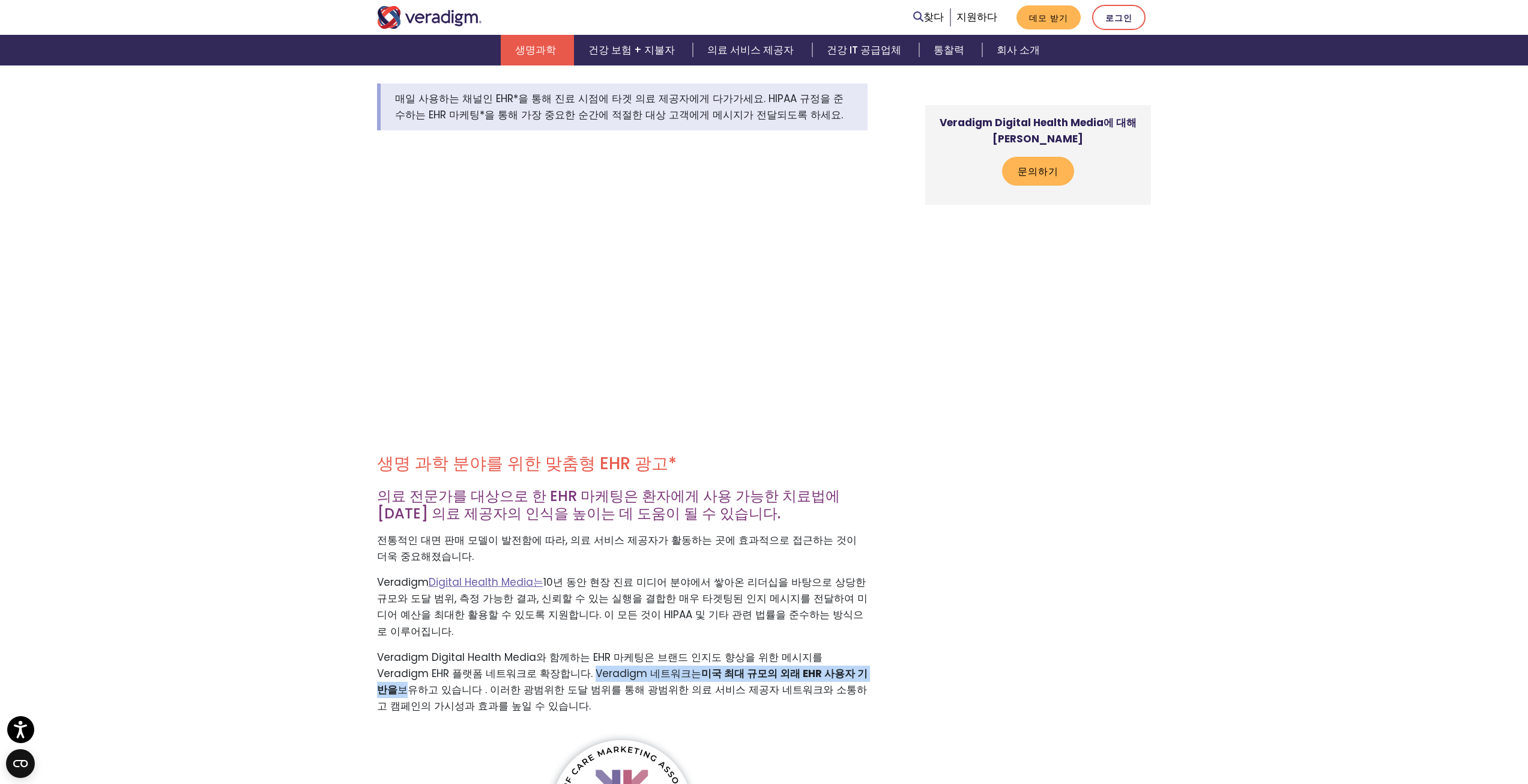
drag, startPoint x: 532, startPoint y: 658, endPoint x: 812, endPoint y: 655, distance: 280.0
click at [812, 655] on p "Veradigm Digital Health Media와 함께하는 EHR 마케팅은 브랜드 인지도 향상을 위한 메시지를 Veradigm EHR 플…" at bounding box center [622, 682] width 490 height 66
click at [812, 683] on font "보유하고 있습니다 . 이러한 광범위한 도달 범위를 통해 광범위한 의료 서비스 제공자 네트워크와 소통하고 캠페인의 가시성과 효과를 높일 수 있습…" at bounding box center [622, 698] width 490 height 31
drag, startPoint x: 530, startPoint y: 656, endPoint x: 825, endPoint y: 652, distance: 295.0
click at [825, 652] on p "Veradigm Digital Health Media와 함께하는 EHR 마케팅은 브랜드 인지도 향상을 위한 메시지를 Veradigm EHR 플…" at bounding box center [622, 682] width 490 height 66
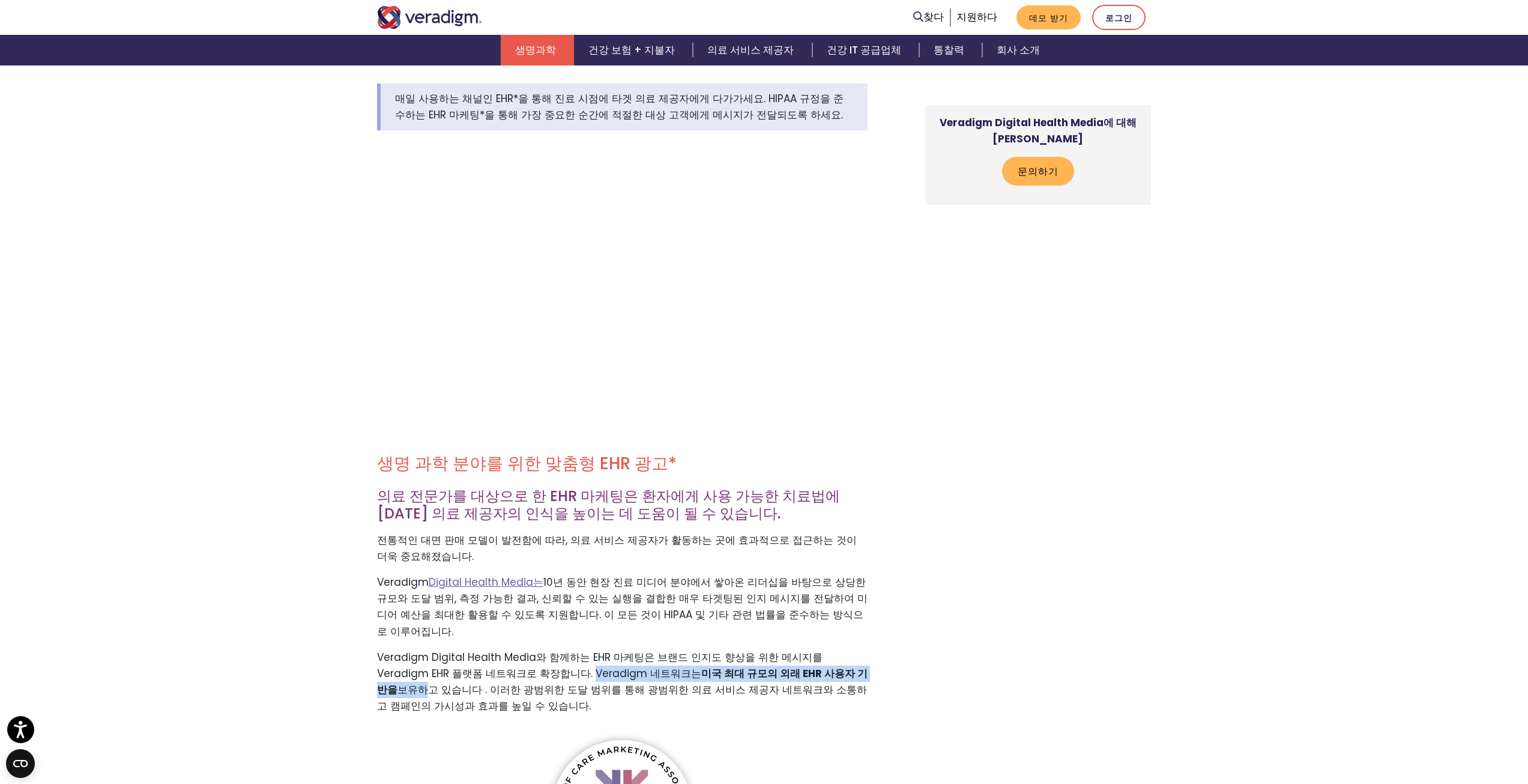
copy p "Veradigm 네트워크는 미국 최대 규모의 외래 EHR 사용자 기반을 보유"
drag, startPoint x: 420, startPoint y: 676, endPoint x: 549, endPoint y: 671, distance: 129.1
click at [549, 683] on font "보유하고 있습니다 . 이러한 광범위한 도달 범위를 통해 광범위한 의료 서비스 제공자 네트워크와 소통하고 캠페인의 가시성과 효과를 높일 수 있습…" at bounding box center [622, 698] width 490 height 31
click at [603, 683] on font "보유하고 있습니다 . 이러한 광범위한 도달 범위를 통해 광범위한 의료 서비스 제공자 네트워크와 소통하고 캠페인의 가시성과 효과를 높일 수 있습…" at bounding box center [622, 698] width 490 height 31
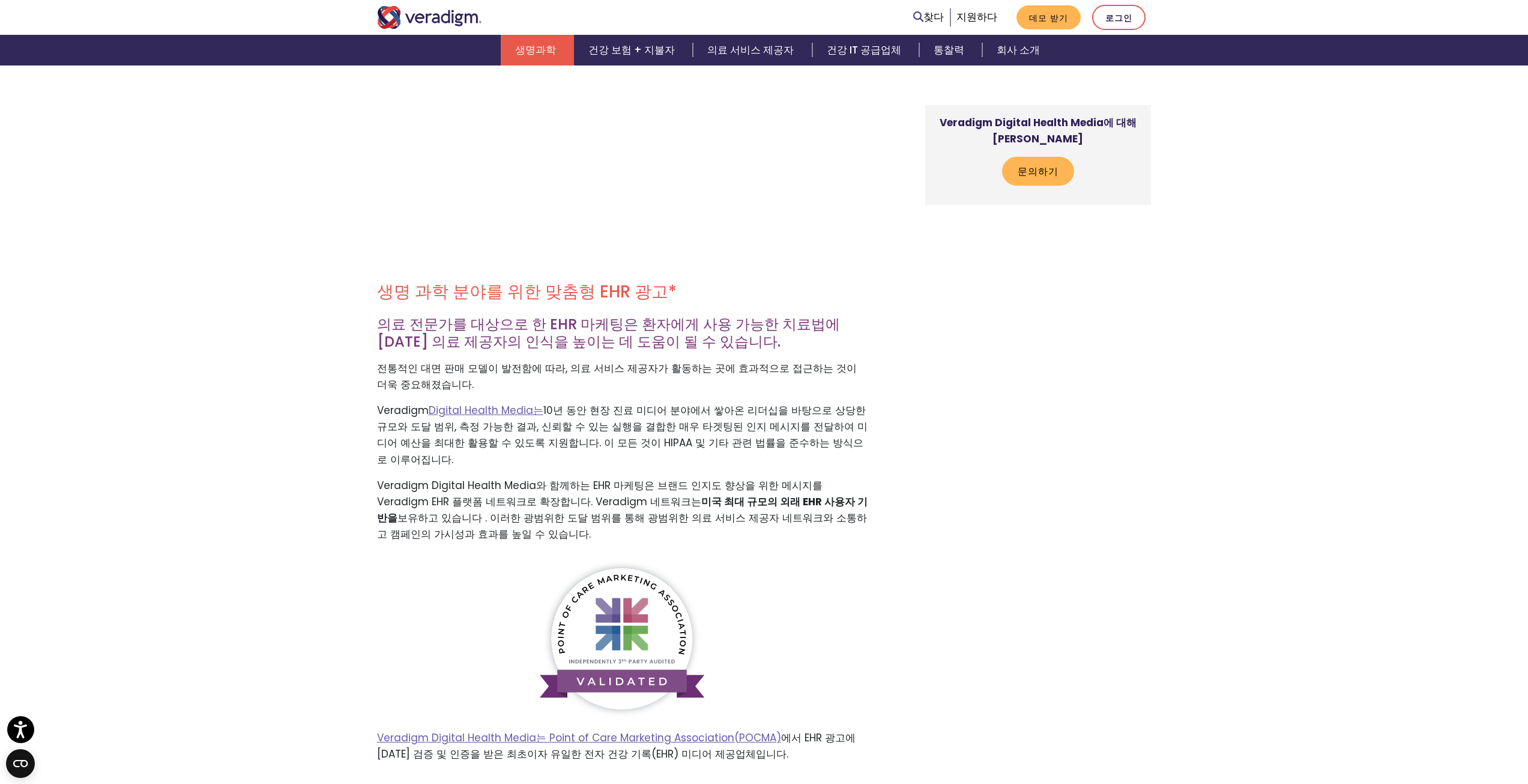
scroll to position [540, 0]
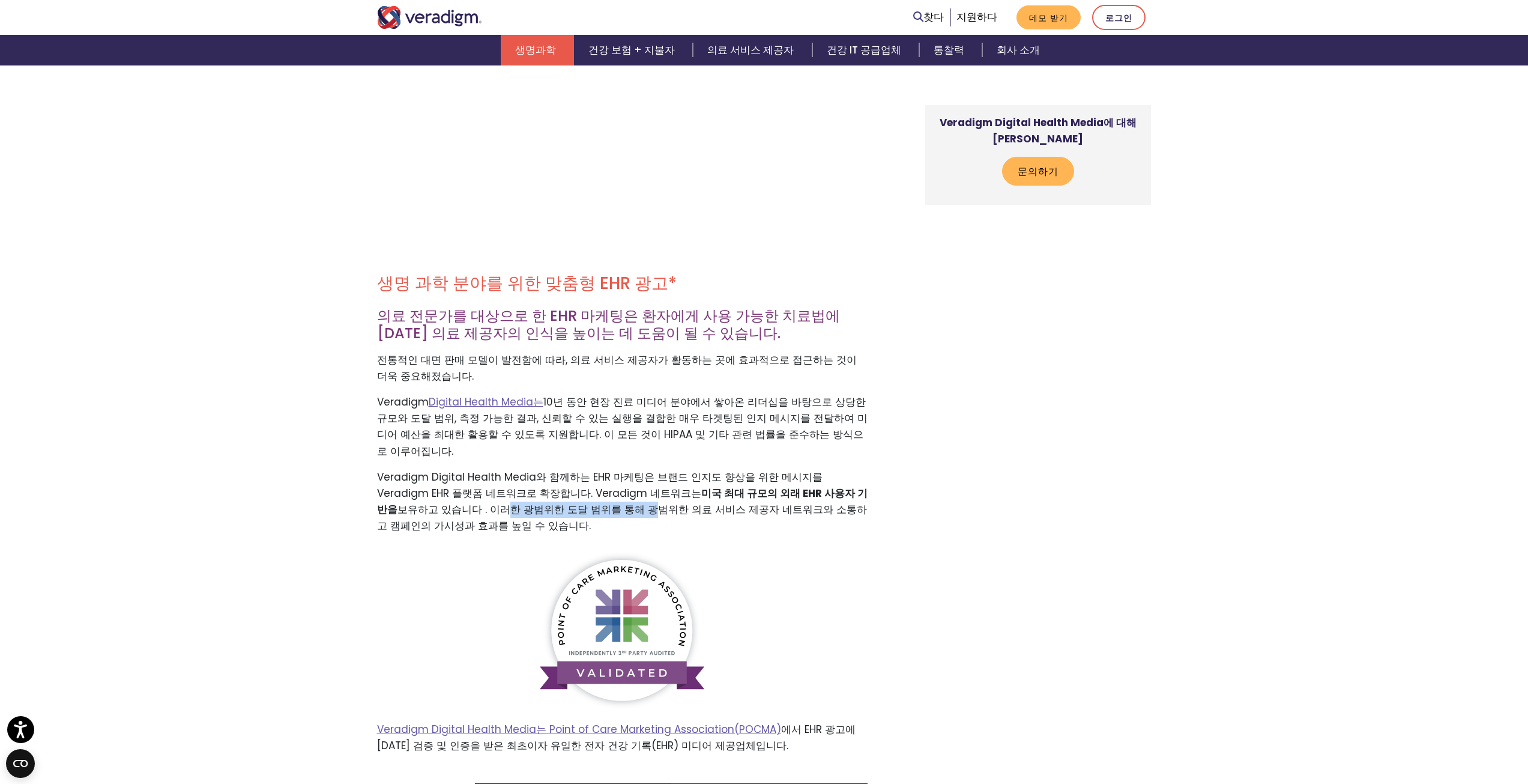
drag, startPoint x: 423, startPoint y: 490, endPoint x: 562, endPoint y: 490, distance: 139.0
click at [562, 502] on font "보유하고 있습니다 . 이러한 광범위한 도달 범위를 통해 광범위한 의료 서비스 제공자 네트워크와 소통하고 캠페인의 가시성과 효과를 높일 수 있습…" at bounding box center [622, 517] width 490 height 31
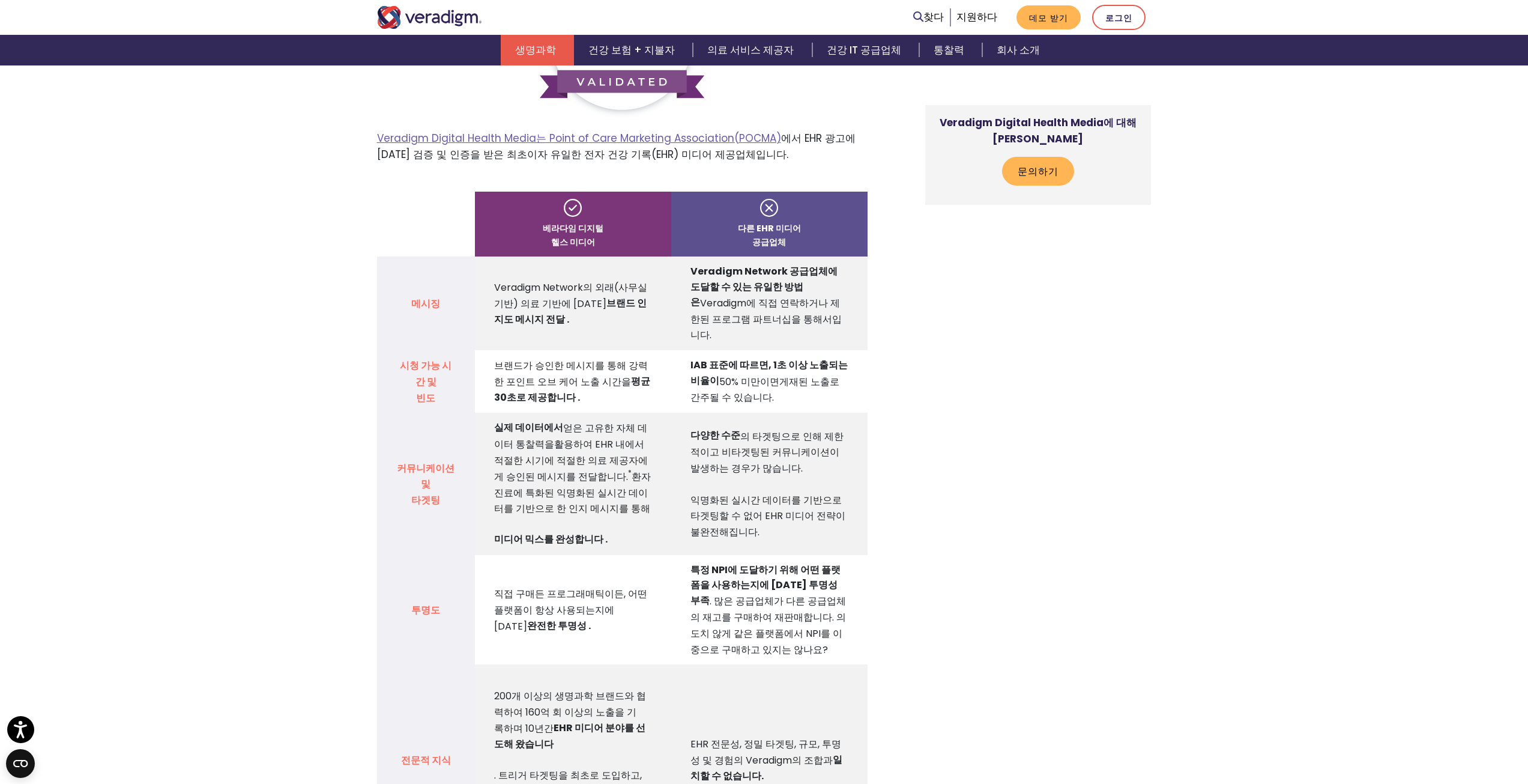
scroll to position [1141, 0]
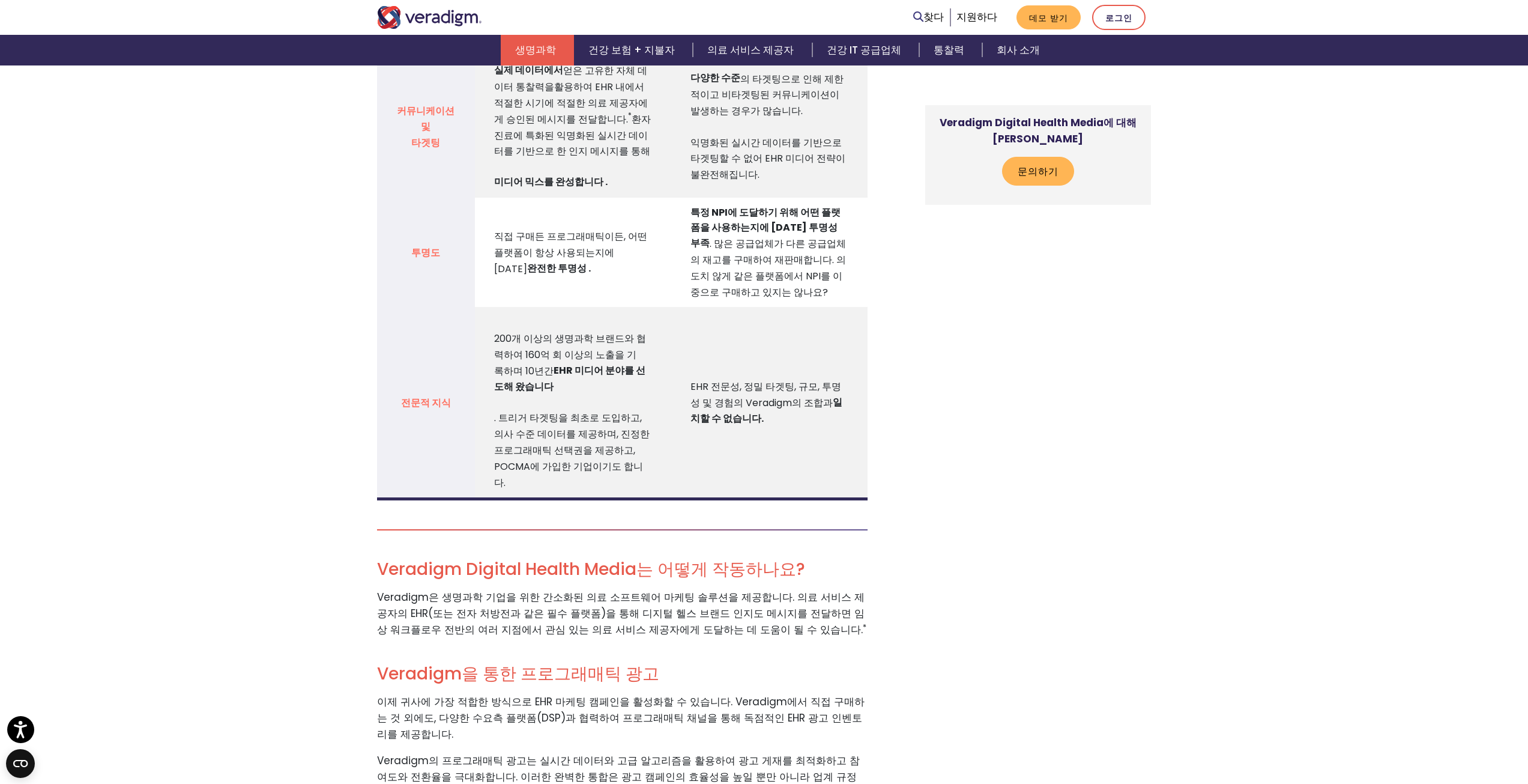
scroll to position [1502, 0]
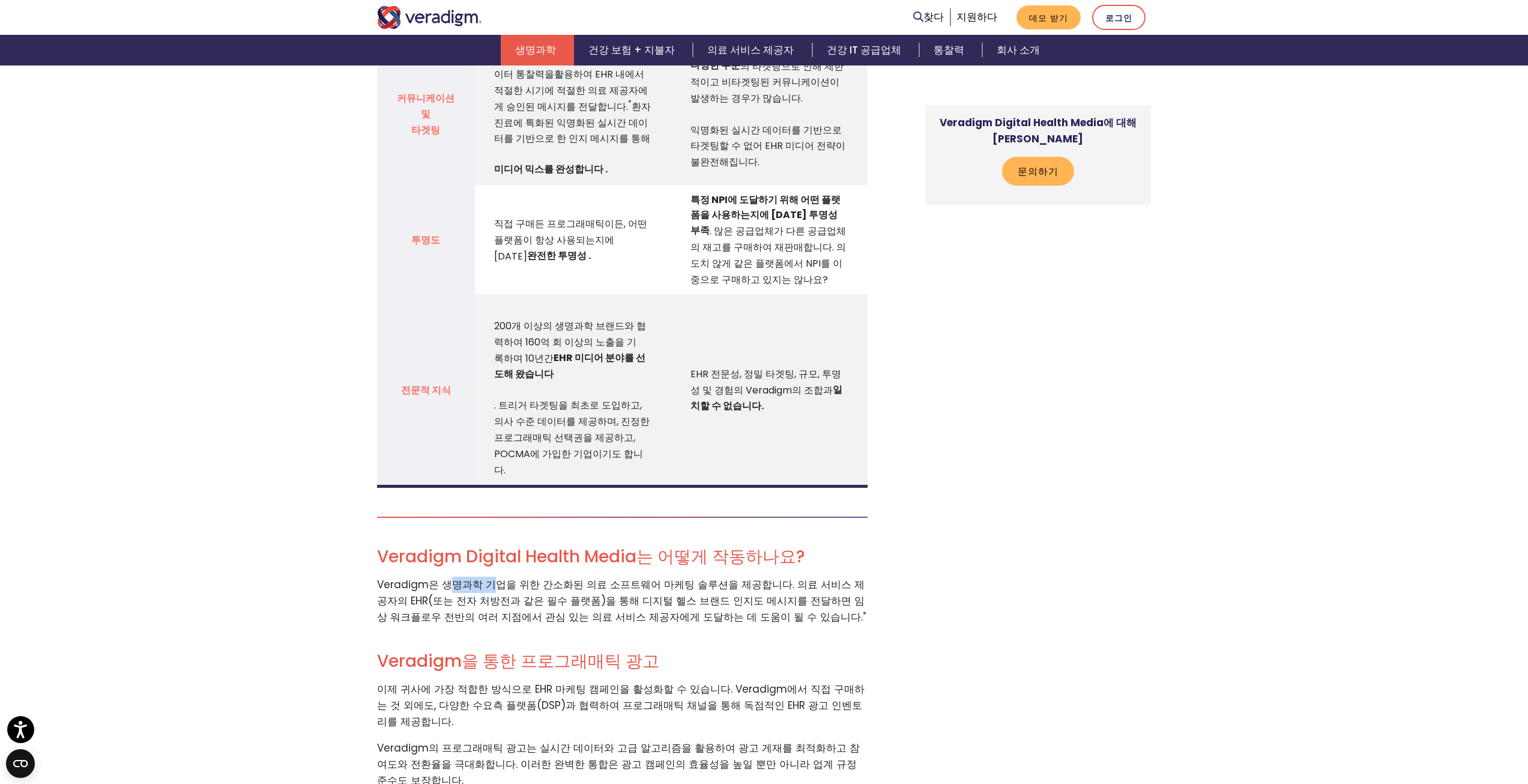
drag, startPoint x: 450, startPoint y: 539, endPoint x: 489, endPoint y: 539, distance: 39.0
click at [489, 577] on font "Veradigm은 생명과학 기업을 위한 간소화된 의료 소프트웨어 마케팅 솔루션을 제공합니다. 의료 서비스 제공자의 EHR(또는 전자 처방전과 …" at bounding box center [621, 600] width 487 height 47
drag, startPoint x: 531, startPoint y: 537, endPoint x: 713, endPoint y: 539, distance: 182.0
click at [713, 577] on font "Veradigm은 생명과학 기업을 위한 간소화된 의료 소프트웨어 마케팅 솔루션을 제공합니다. 의료 서비스 제공자의 EHR(또는 전자 처방전과 …" at bounding box center [621, 600] width 487 height 47
click at [757, 577] on p "Veradigm은 생명과학 기업을 위한 간소화된 의료 소프트웨어 마케팅 솔루션을 제공합니다. 의료 서비스 제공자의 EHR(또는 전자 처방전과 …" at bounding box center [622, 610] width 490 height 66
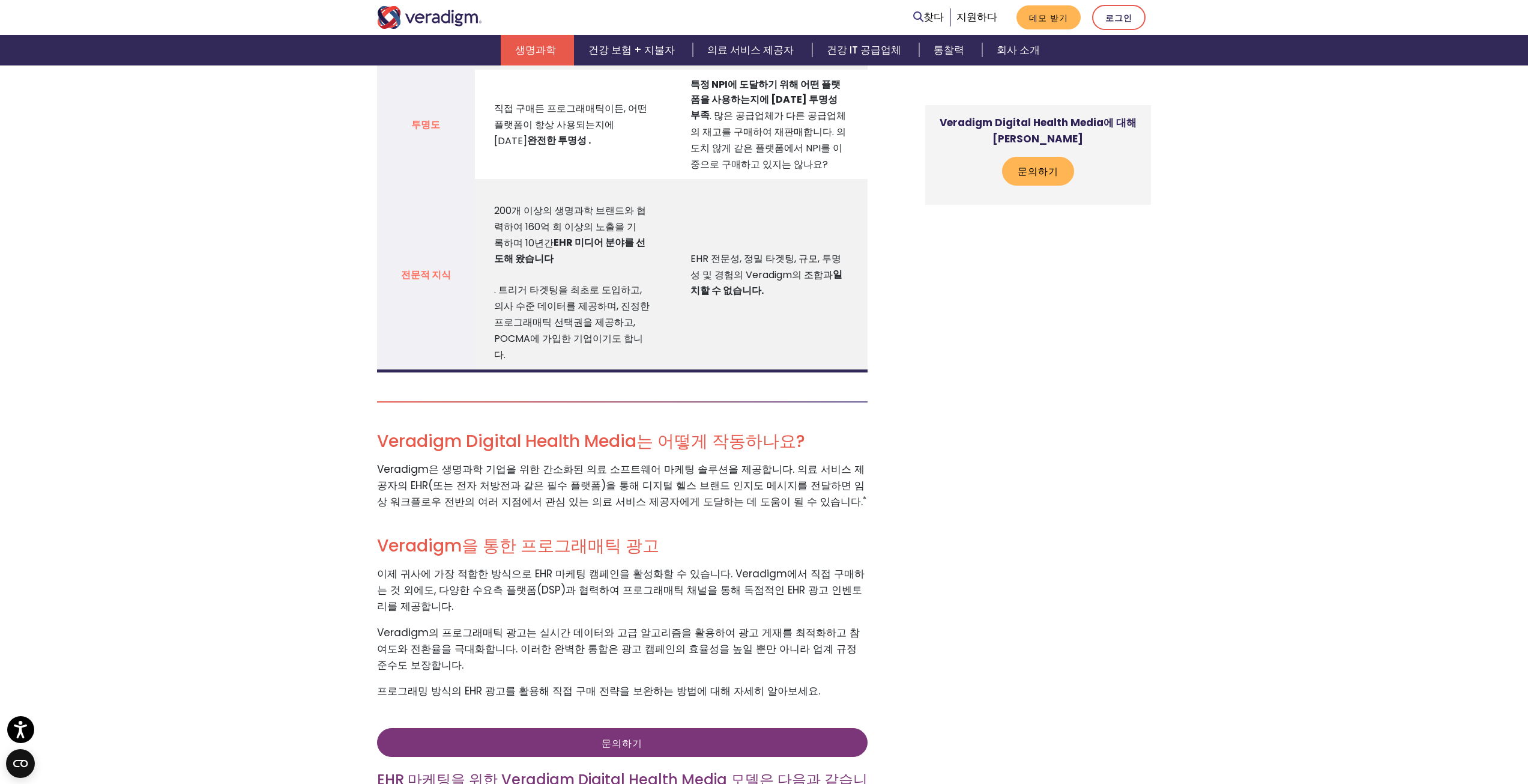
scroll to position [1622, 0]
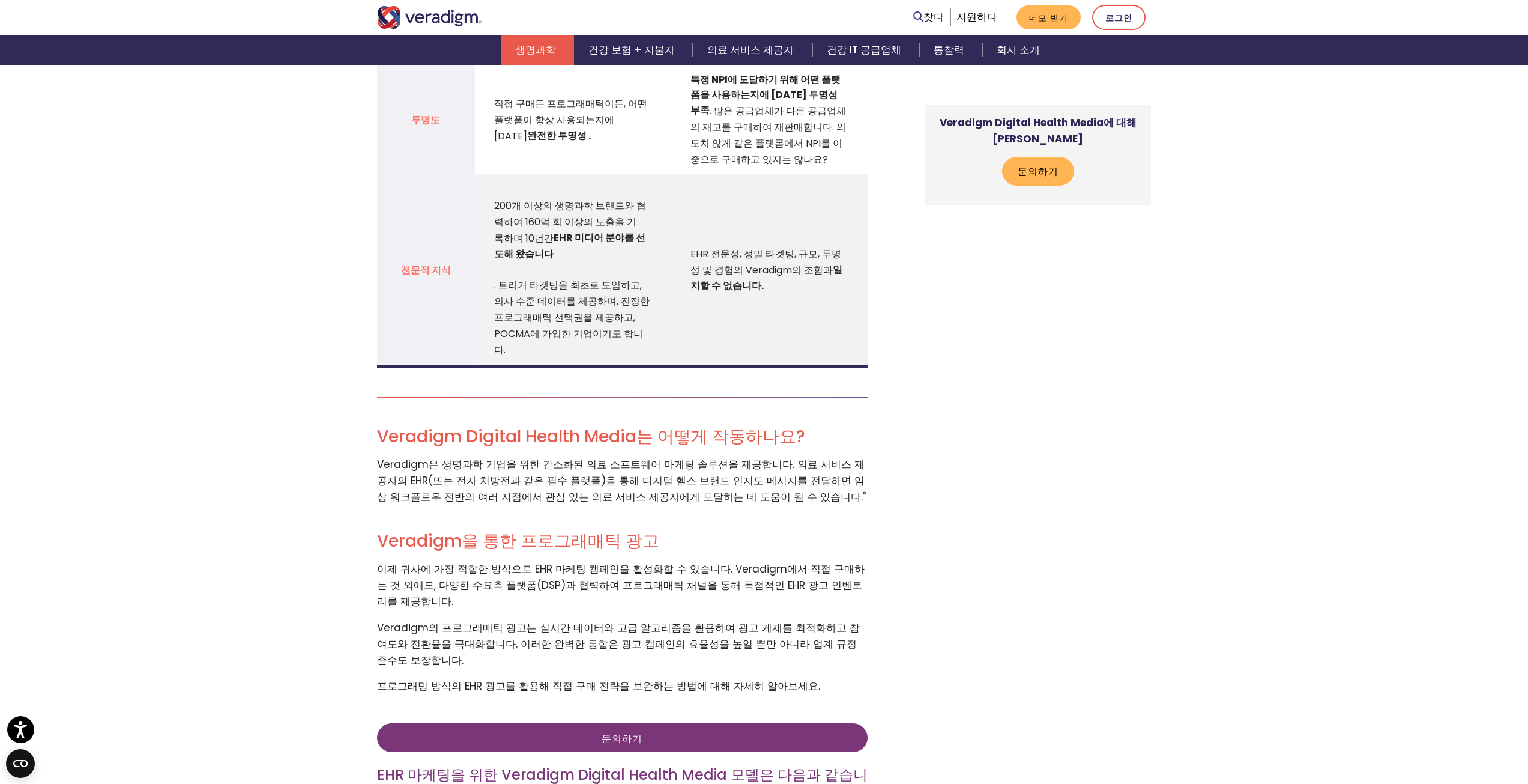
click at [440, 529] on font "Veradigm을 통한 프로그래매틱 광고" at bounding box center [518, 540] width 282 height 24
drag, startPoint x: 542, startPoint y: 501, endPoint x: 368, endPoint y: 502, distance: 174.0
click at [368, 502] on div "매일 사용하는 채널인 EHR*을 통해 진료 시점에 타겟 의료 제공자에게 다가가세요. HIPAA 규정을 준수하는 EHR 마케팅*을 통해 가장 중…" at bounding box center [632, 415] width 528 height 3186
drag, startPoint x: 397, startPoint y: 520, endPoint x: 442, endPoint y: 517, distance: 45.1
click at [442, 562] on font "이제 귀사에 가장 적합한 방식으로 EHR 마케팅 캠페인을 활성화할 수 있습니다. Veradigm에서 직접 구매하는 것 외에도, 다양한 수요측 …" at bounding box center [621, 585] width 487 height 47
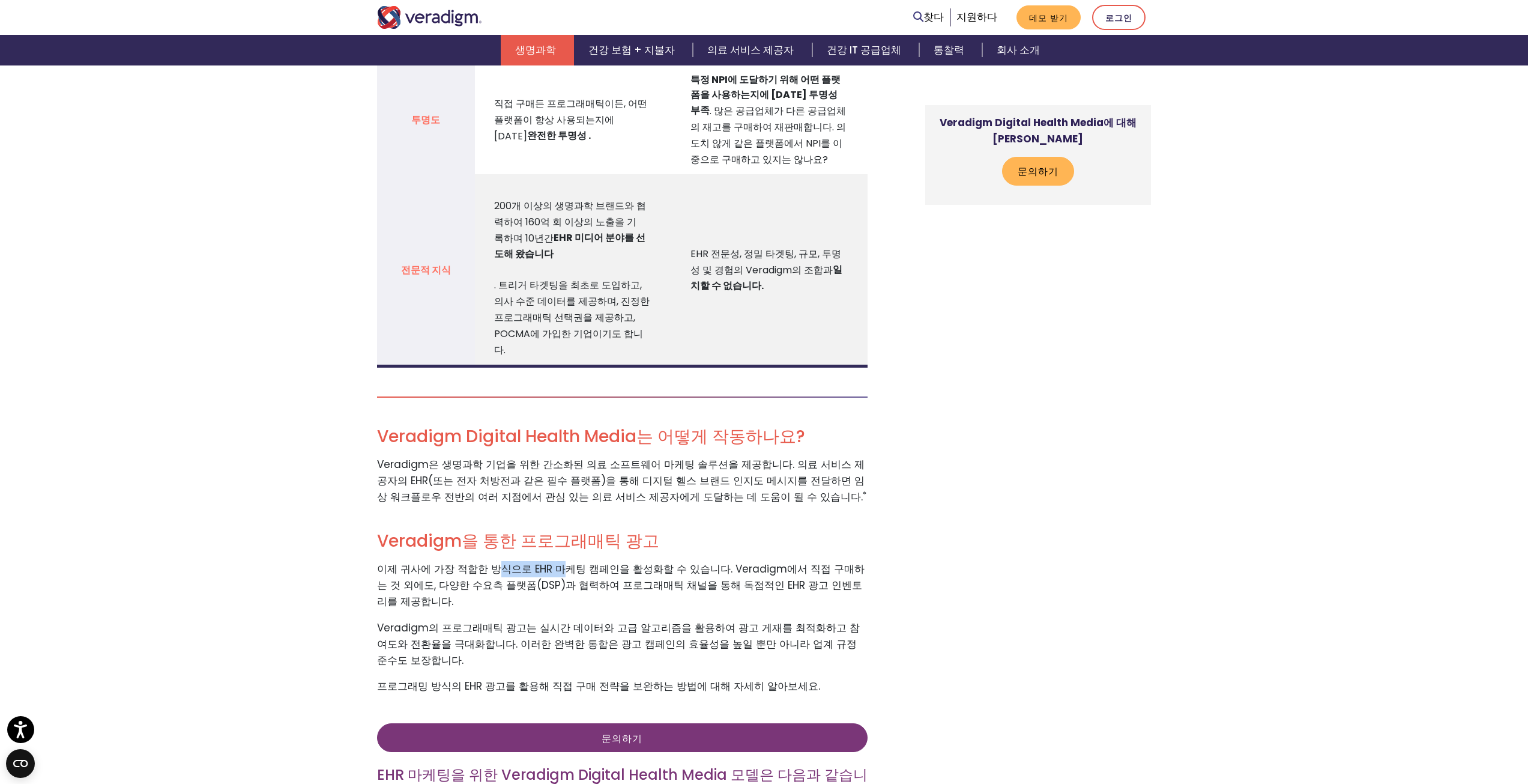
drag, startPoint x: 488, startPoint y: 523, endPoint x: 554, endPoint y: 524, distance: 66.0
click at [554, 562] on font "이제 귀사에 가장 적합한 방식으로 EHR 마케팅 캠페인을 활성화할 수 있습니다. Veradigm에서 직접 구매하는 것 외에도, 다양한 수요측 …" at bounding box center [621, 585] width 487 height 47
drag, startPoint x: 585, startPoint y: 524, endPoint x: 617, endPoint y: 524, distance: 32.0
click at [617, 562] on font "이제 귀사에 가장 적합한 방식으로 EHR 마케팅 캠페인을 활성화할 수 있습니다. Veradigm에서 직접 구매하는 것 외에도, 다양한 수요측 …" at bounding box center [621, 585] width 487 height 47
drag, startPoint x: 664, startPoint y: 522, endPoint x: 694, endPoint y: 522, distance: 30.0
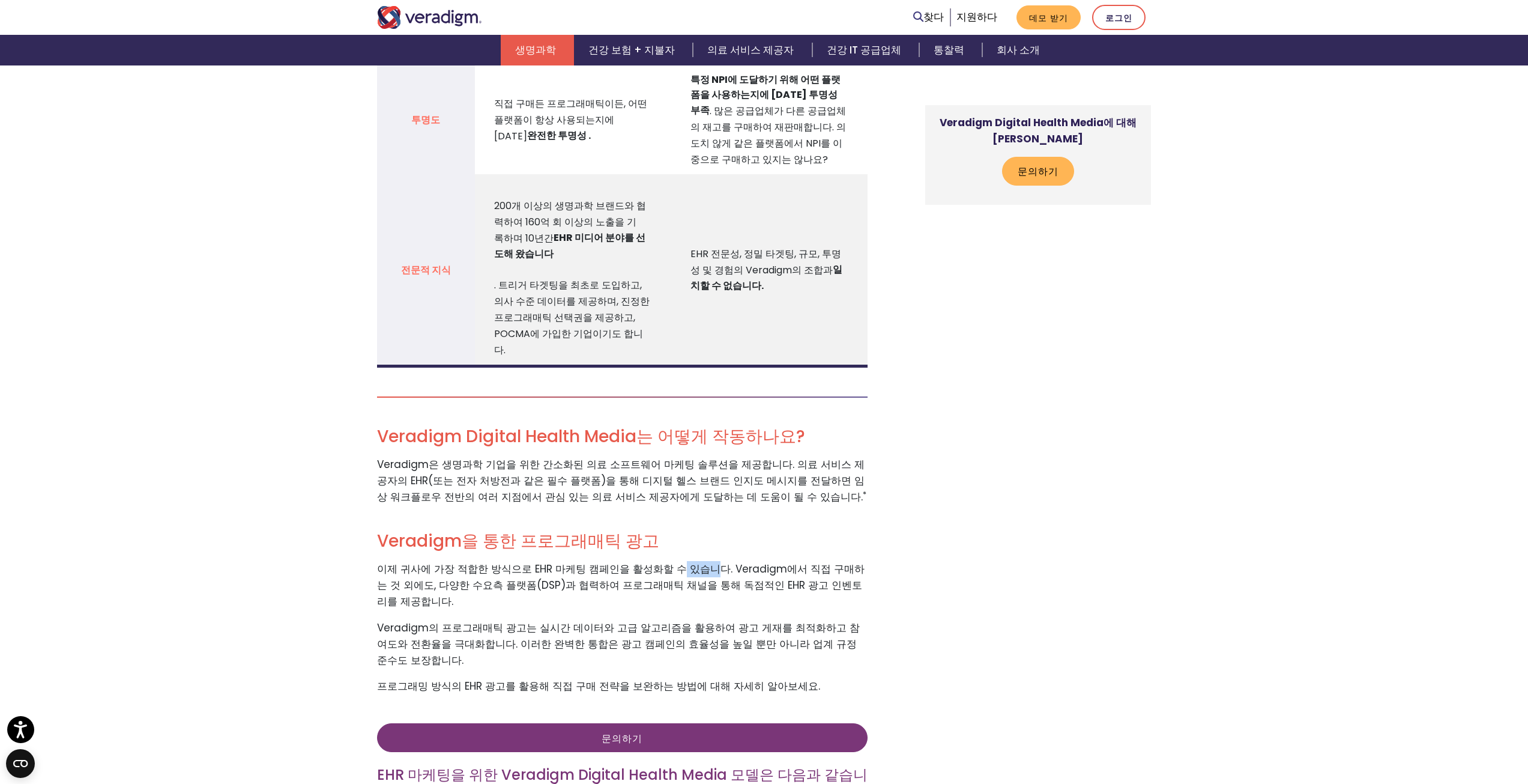
click at [694, 562] on font "이제 귀사에 가장 적합한 방식으로 EHR 마케팅 캠페인을 활성화할 수 있습니다. Veradigm에서 직접 구매하는 것 외에도, 다양한 수요측 …" at bounding box center [621, 585] width 487 height 47
drag, startPoint x: 748, startPoint y: 522, endPoint x: 788, endPoint y: 522, distance: 40.0
click at [788, 562] on font "이제 귀사에 가장 적합한 방식으로 EHR 마케팅 캠페인을 활성화할 수 있습니다. Veradigm에서 직접 구매하는 것 외에도, 다양한 수요측 …" at bounding box center [621, 585] width 487 height 47
click at [382, 562] on font "이제 귀사에 가장 적합한 방식으로 EHR 마케팅 캠페인을 활성화할 수 있습니다. Veradigm에서 직접 구매하는 것 외에도, 다양한 수요측 …" at bounding box center [621, 585] width 487 height 47
drag, startPoint x: 400, startPoint y: 537, endPoint x: 518, endPoint y: 537, distance: 118.0
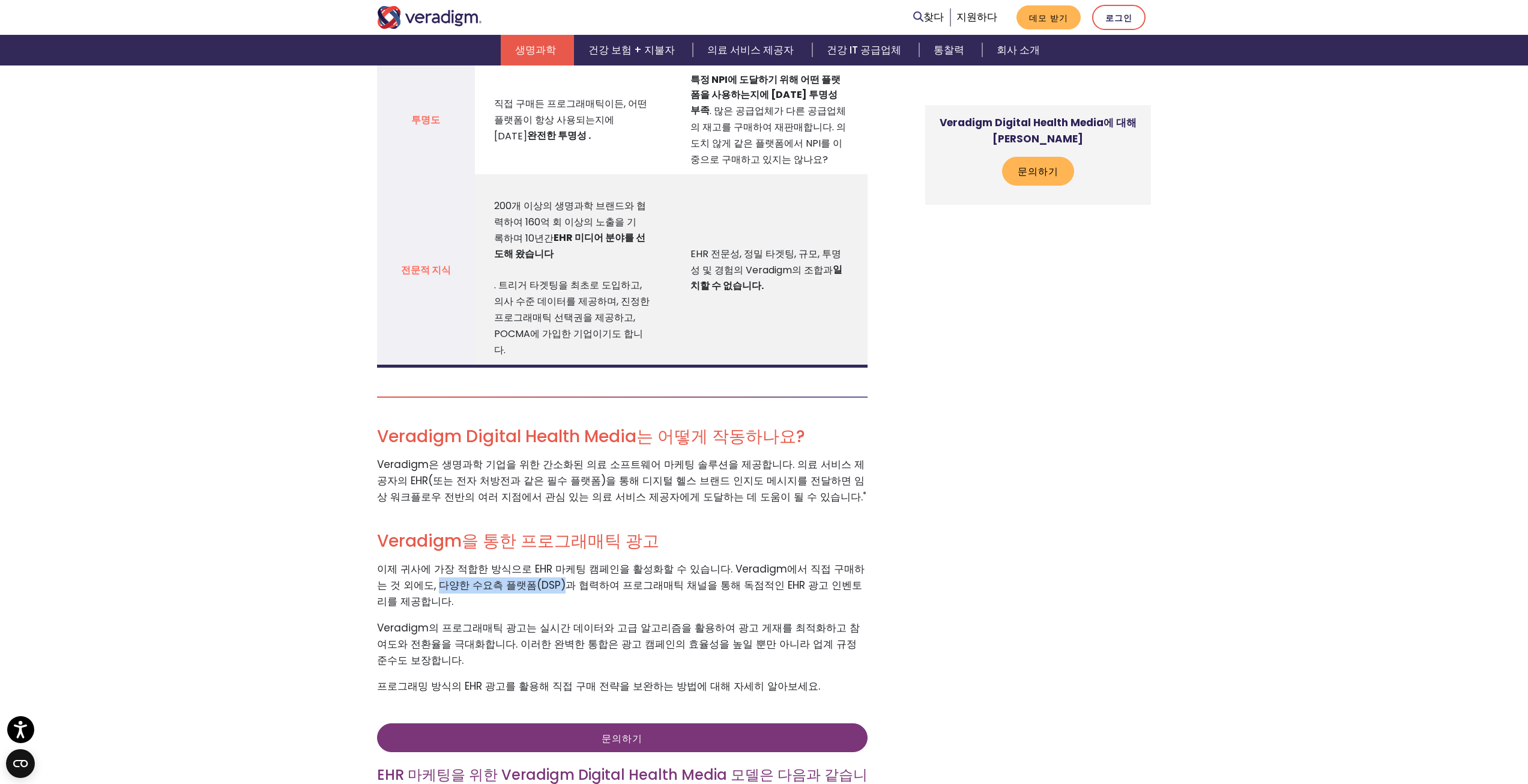
click at [518, 562] on font "이제 귀사에 가장 적합한 방식으로 EHR 마케팅 캠페인을 활성화할 수 있습니다. Veradigm에서 직접 구매하는 것 외에도, 다양한 수요측 …" at bounding box center [621, 585] width 487 height 47
drag, startPoint x: 547, startPoint y: 537, endPoint x: 557, endPoint y: 537, distance: 10.0
click at [557, 562] on font "이제 귀사에 가장 적합한 방식으로 EHR 마케팅 캠페인을 활성화할 수 있습니다. Veradigm에서 직접 구매하는 것 외에도, 다양한 수요측 …" at bounding box center [621, 585] width 487 height 47
drag, startPoint x: 585, startPoint y: 537, endPoint x: 669, endPoint y: 537, distance: 84.0
click at [669, 562] on font "이제 귀사에 가장 적합한 방식으로 EHR 마케팅 캠페인을 활성화할 수 있습니다. Veradigm에서 직접 구매하는 것 외에도, 다양한 수요측 …" at bounding box center [621, 585] width 487 height 47
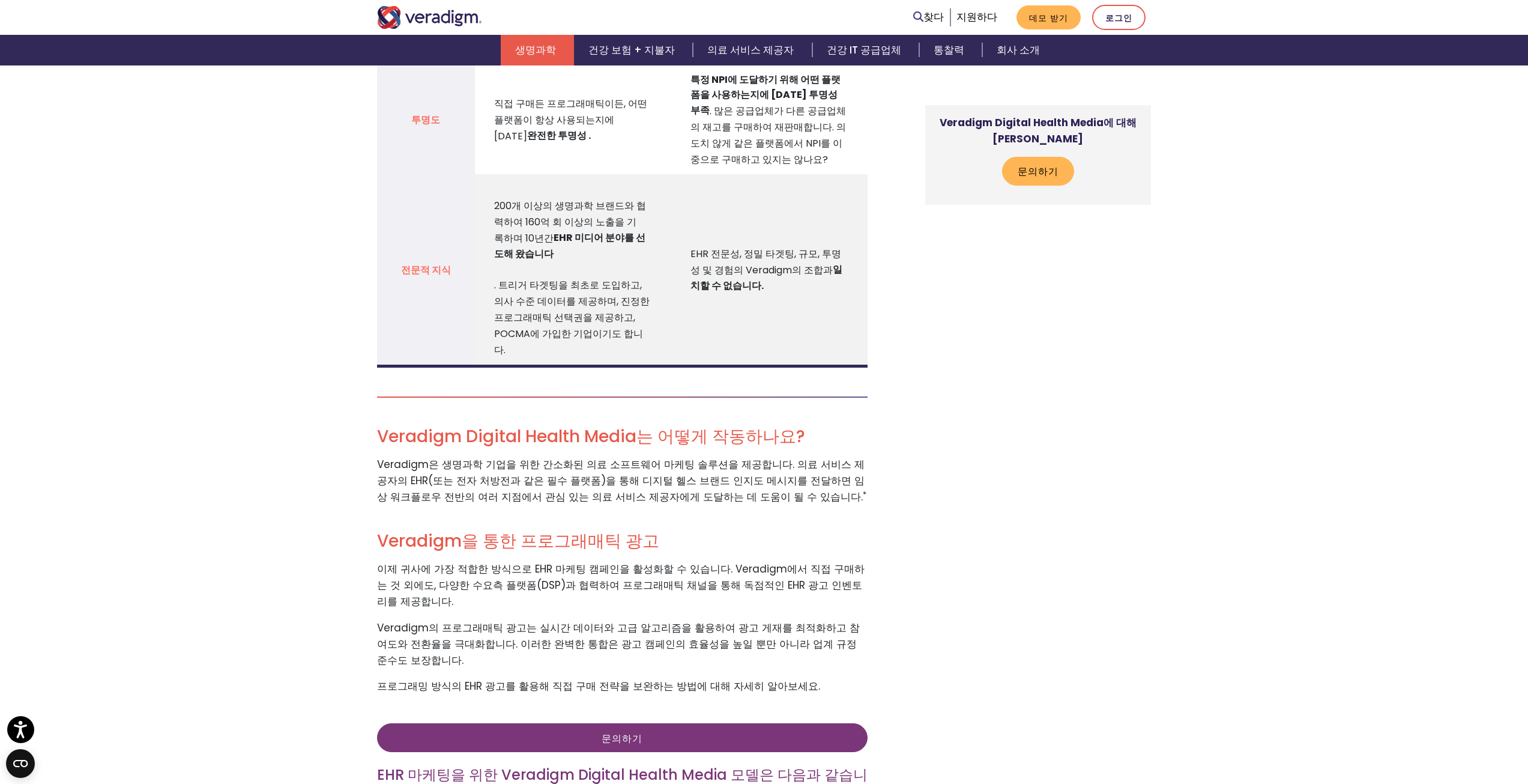
click at [703, 562] on font "이제 귀사에 가장 적합한 방식으로 EHR 마케팅 캠페인을 활성화할 수 있습니다. Veradigm에서 직접 구매하는 것 외에도, 다양한 수요측 …" at bounding box center [621, 585] width 487 height 47
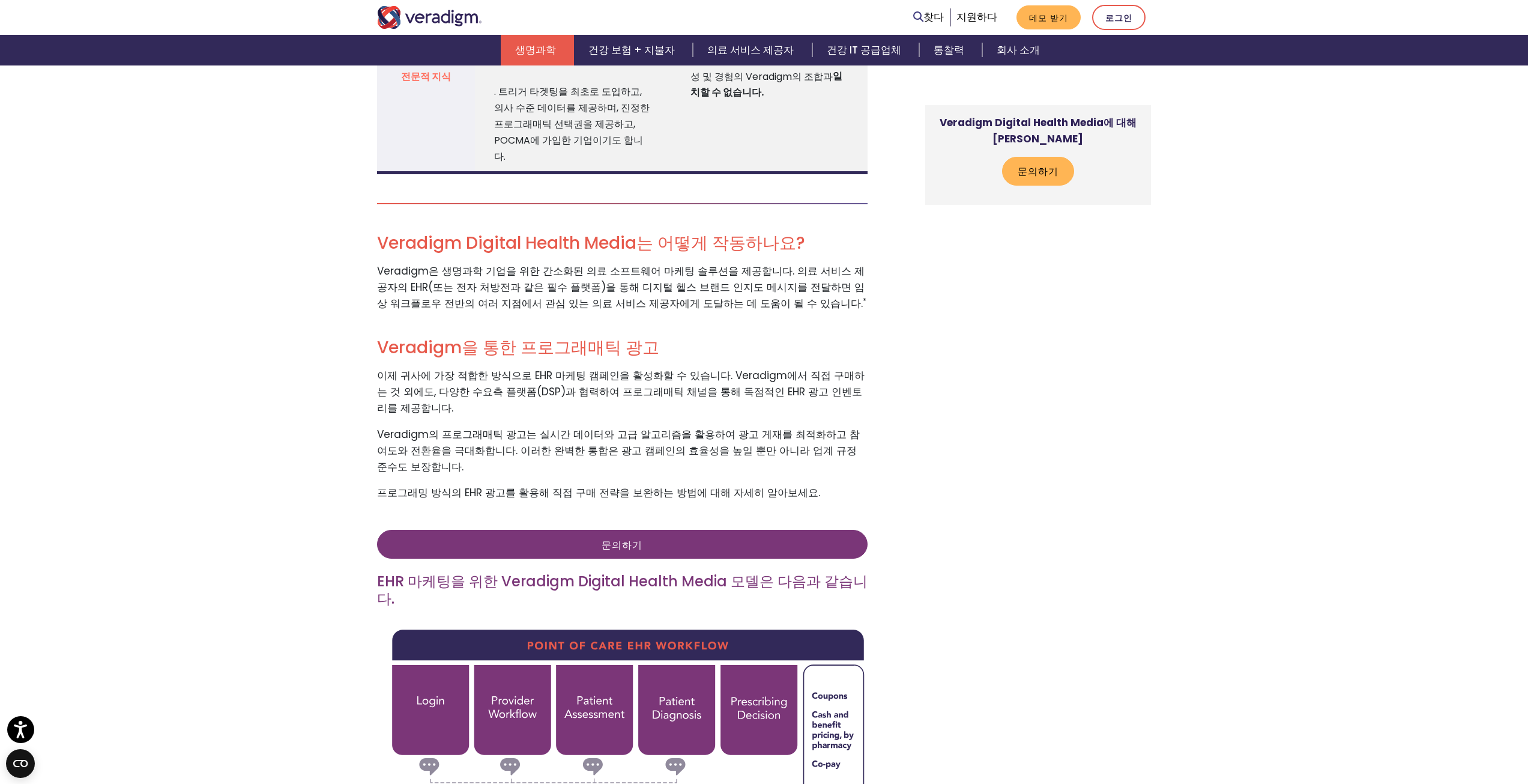
scroll to position [1862, 0]
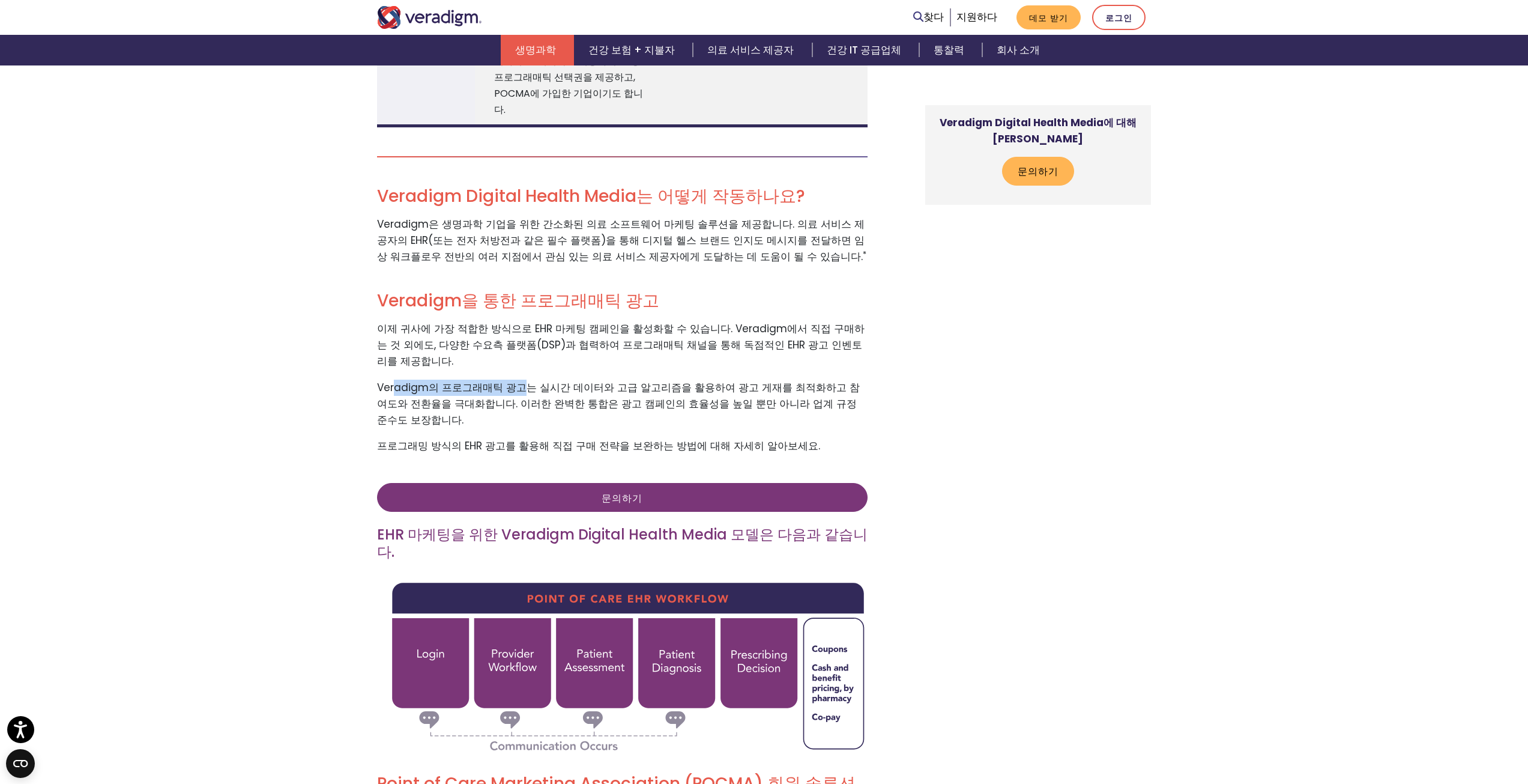
drag, startPoint x: 400, startPoint y: 324, endPoint x: 517, endPoint y: 325, distance: 117.0
click at [517, 380] on font "Veradigm의 ​​프로그래매틱 광고는 실시간 데이터와 고급 알고리즘을 활용하여 광고 게재를 최적화하고 참여도와 전환율을 극대화합니다. 이러…" at bounding box center [619, 404] width 483 height 47
drag, startPoint x: 555, startPoint y: 327, endPoint x: 627, endPoint y: 328, distance: 72.0
click at [627, 380] on font "Veradigm의 ​​프로그래매틱 광고는 실시간 데이터와 고급 알고리즘을 활용하여 광고 게재를 최적화하고 참여도와 전환율을 극대화합니다. 이러…" at bounding box center [619, 404] width 483 height 47
click at [681, 380] on font "Veradigm의 ​​프로그래매틱 광고는 실시간 데이터와 고급 알고리즘을 활용하여 광고 게재를 최적화하고 참여도와 전환율을 극대화합니다. 이러…" at bounding box center [619, 404] width 483 height 47
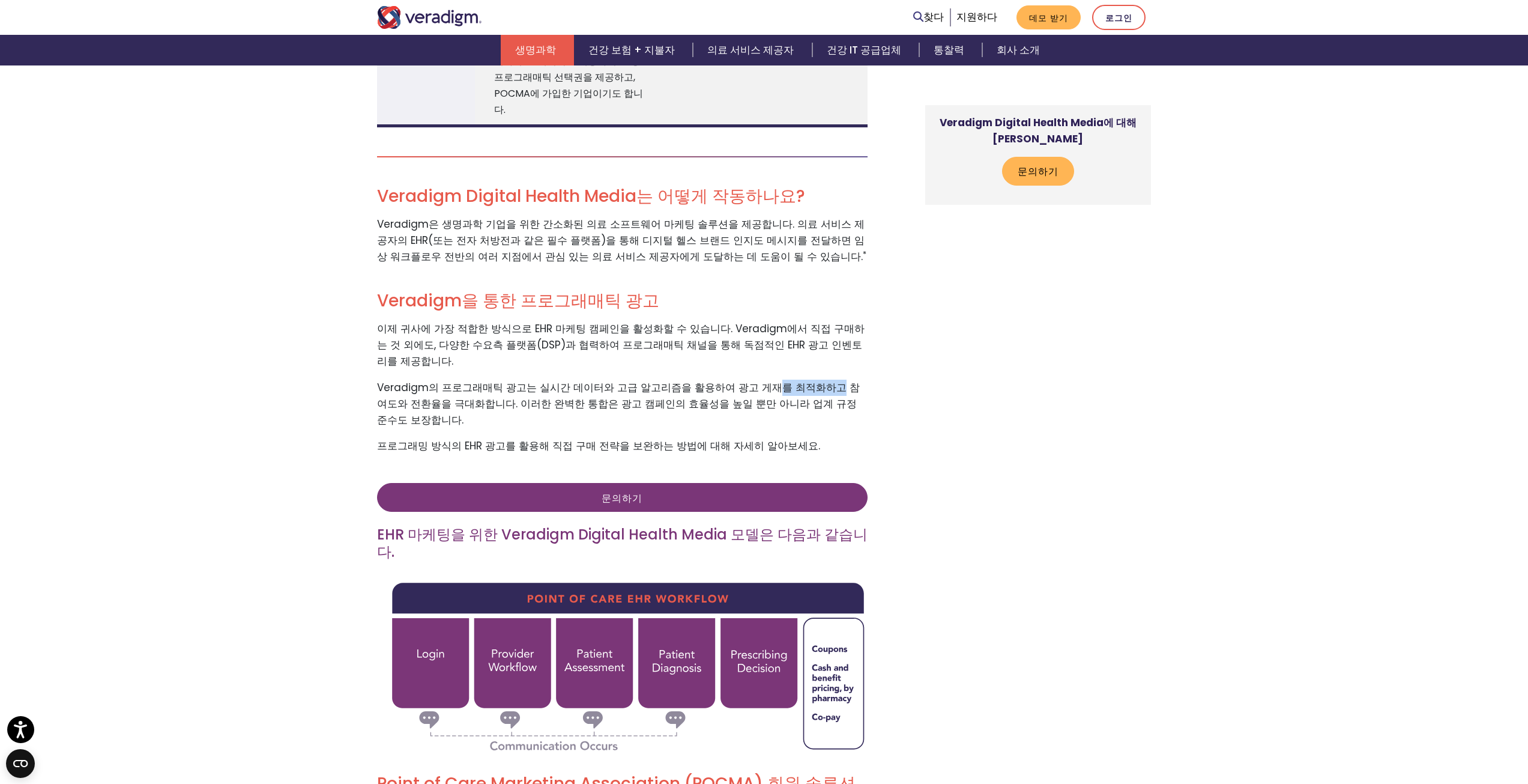
drag, startPoint x: 806, startPoint y: 330, endPoint x: 812, endPoint y: 331, distance: 6.1
click at [812, 380] on font "Veradigm의 ​​프로그래매틱 광고는 실시간 데이터와 고급 알고리즘을 활용하여 광고 게재를 최적화하고 참여도와 전환율을 극대화합니다. 이러…" at bounding box center [619, 404] width 483 height 47
drag, startPoint x: 810, startPoint y: 352, endPoint x: 788, endPoint y: 346, distance: 22.8
click at [808, 352] on div "매일 사용하는 채널인 EHR*을 통해 진료 시점에 타겟 의료 제공자에게 다가가세요. HIPAA 규정을 준수하는 EHR 마케팅*을 통해 가장 중…" at bounding box center [632, 175] width 528 height 3186
drag, startPoint x: 391, startPoint y: 322, endPoint x: 511, endPoint y: 322, distance: 120.0
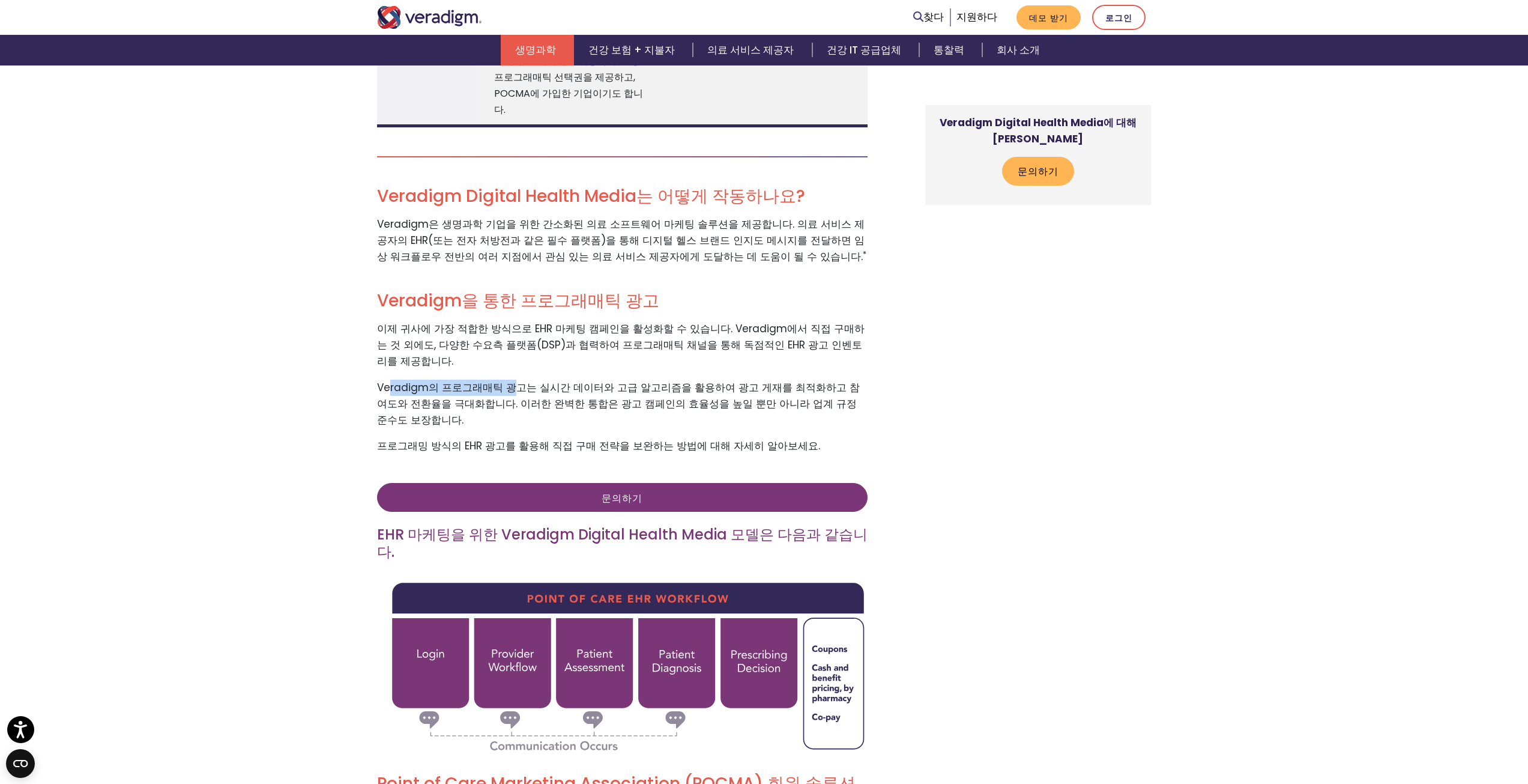
click at [511, 380] on font "Veradigm의 ​​프로그래매틱 광고는 실시간 데이터와 고급 알고리즘을 활용하여 광고 게재를 최적화하고 참여도와 전환율을 극대화합니다. 이러…" at bounding box center [619, 404] width 483 height 47
drag, startPoint x: 520, startPoint y: 322, endPoint x: 374, endPoint y: 322, distance: 146.0
click at [374, 322] on div "매일 사용하는 채널인 EHR*을 통해 진료 시점에 타겟 의료 제공자에게 다가가세요. HIPAA 규정을 준수하는 EHR 마케팅*을 통해 가장 중…" at bounding box center [632, 175] width 528 height 3186
drag, startPoint x: 540, startPoint y: 322, endPoint x: 695, endPoint y: 321, distance: 155.0
click at [695, 380] on font "Veradigm의 ​​프로그래매틱 광고는 실시간 데이터와 고급 알고리즘을 활용하여 광고 게재를 최적화하고 참여도와 전환율을 극대화합니다. 이러…" at bounding box center [619, 404] width 483 height 47
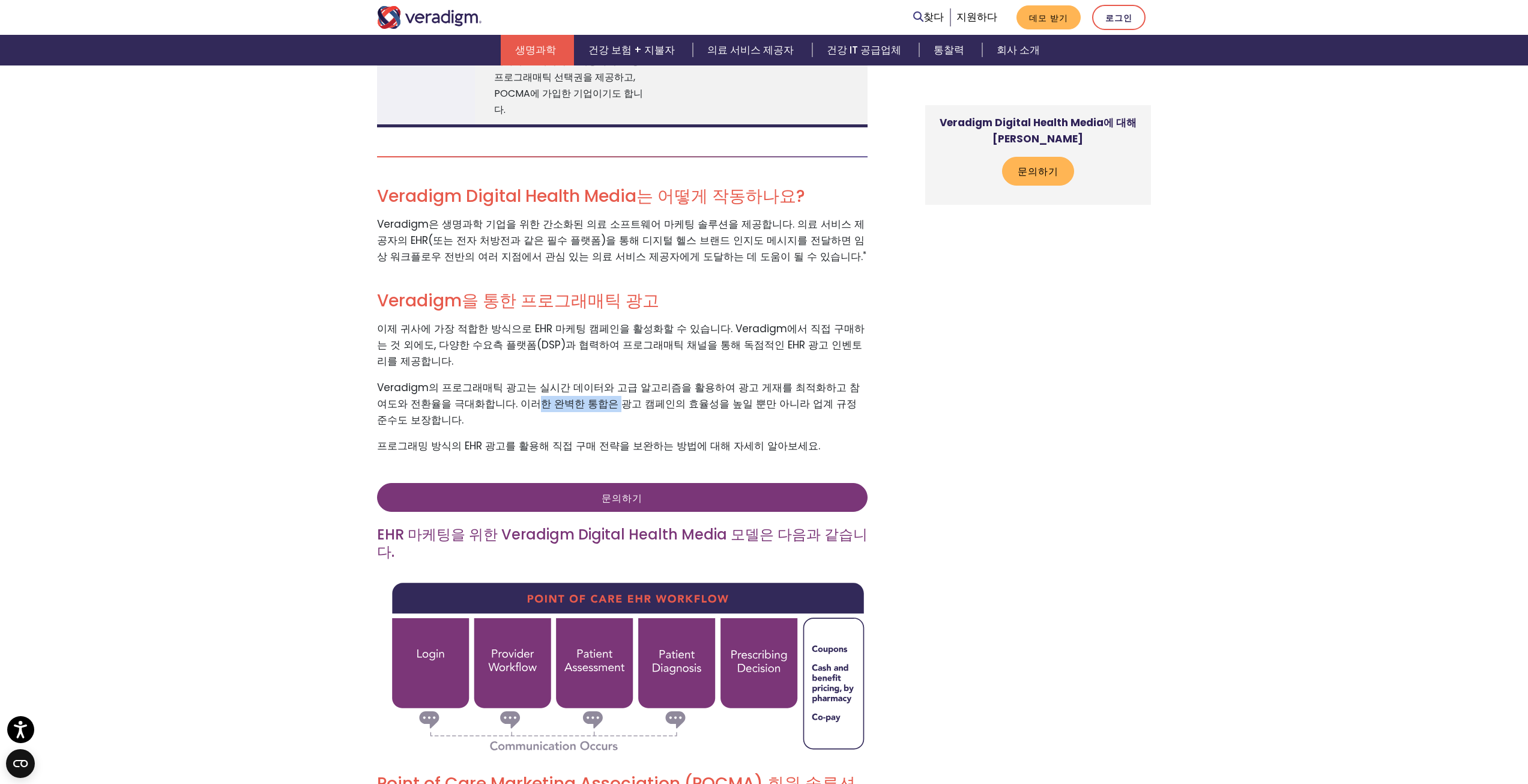
drag, startPoint x: 512, startPoint y: 340, endPoint x: 562, endPoint y: 340, distance: 50.0
click at [562, 380] on font "Veradigm의 ​​프로그래매틱 광고는 실시간 데이터와 고급 알고리즘을 활용하여 광고 게재를 최적화하고 참여도와 전환율을 극대화합니다. 이러…" at bounding box center [619, 404] width 483 height 47
drag, startPoint x: 678, startPoint y: 344, endPoint x: 745, endPoint y: 343, distance: 67.0
click at [721, 380] on font "Veradigm의 ​​프로그래매틱 광고는 실시간 데이터와 고급 알고리즘을 활용하여 광고 게재를 최적화하고 참여도와 전환율을 극대화합니다. 이러…" at bounding box center [619, 404] width 483 height 47
click at [780, 380] on font "Veradigm의 ​​프로그래매틱 광고는 실시간 데이터와 고급 알고리즘을 활용하여 광고 게재를 최적화하고 참여도와 전환율을 극대화합니다. 이러…" at bounding box center [619, 404] width 483 height 47
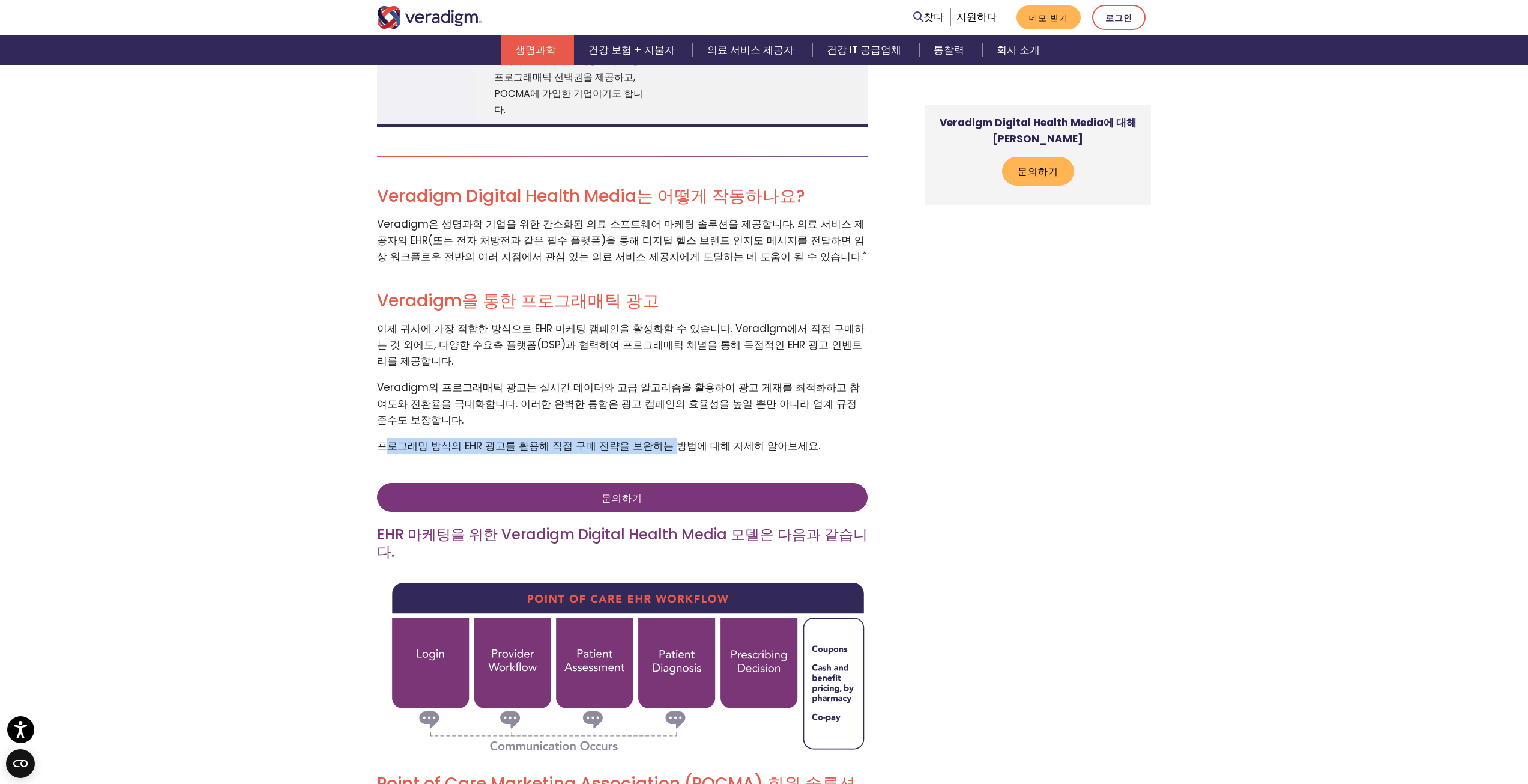
drag, startPoint x: 382, startPoint y: 368, endPoint x: 659, endPoint y: 368, distance: 277.0
click at [659, 438] on font "프로그래밍 방식의 EHR 광고를 활용해 직접 구매 전략을 보완하는 방법에 대해 자세히 알아보세요." at bounding box center [599, 445] width 443 height 14
click at [457, 438] on font "프로그래밍 방식의 EHR 광고를 활용해 직접 구매 전략을 보완하는 방법에 대해 자세히 알아보세요." at bounding box center [599, 445] width 443 height 14
drag, startPoint x: 400, startPoint y: 368, endPoint x: 444, endPoint y: 368, distance: 44.0
click at [444, 438] on font "프로그래밍 방식의 EHR 광고를 활용해 직접 구매 전략을 보완하는 방법에 대해 자세히 알아보세요." at bounding box center [599, 445] width 443 height 14
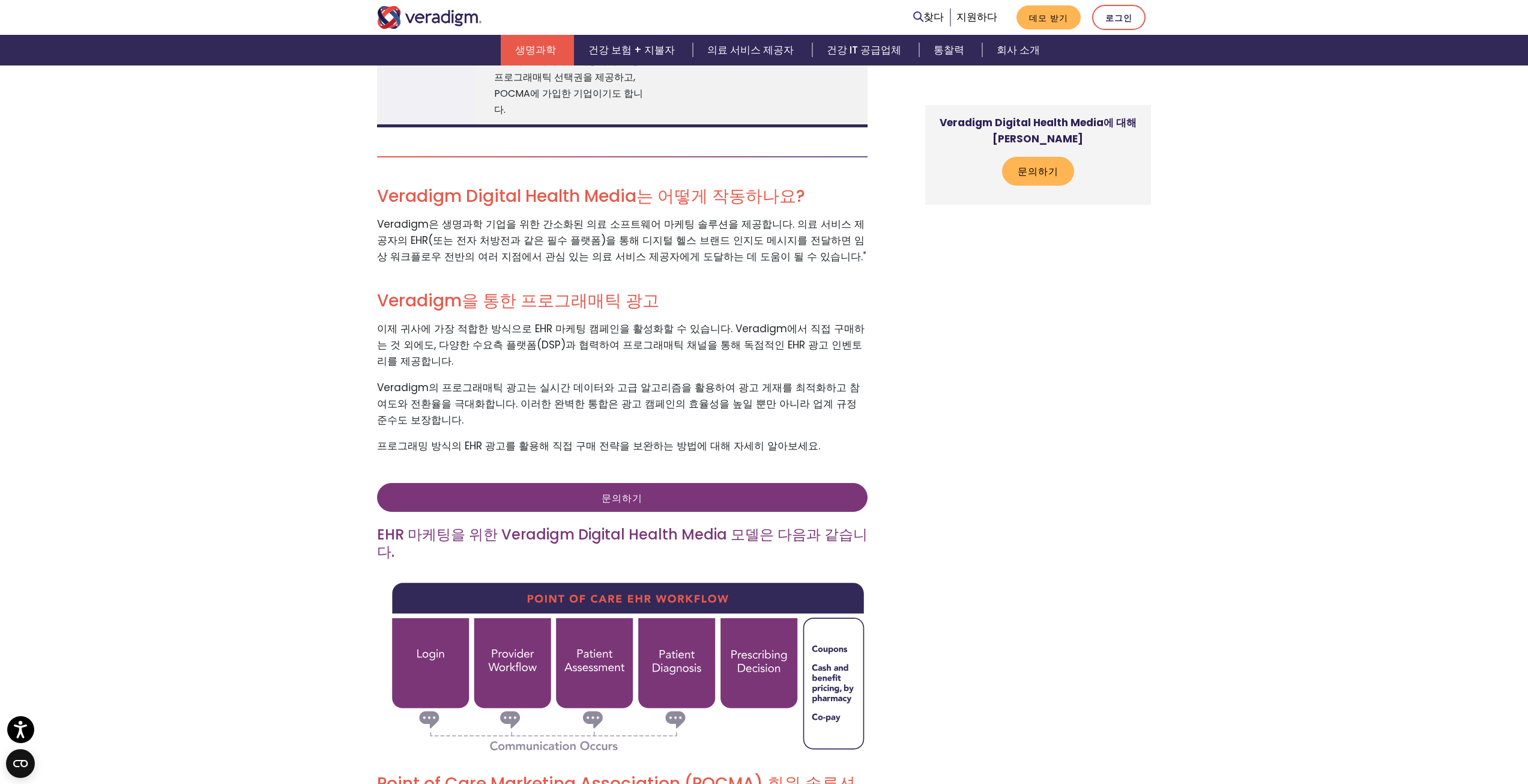
click at [514, 438] on font "프로그래밍 방식의 EHR 광고를 활용해 직접 구매 전략을 보완하는 방법에 대해 자세히 알아보세요." at bounding box center [599, 445] width 443 height 14
drag, startPoint x: 540, startPoint y: 369, endPoint x: 653, endPoint y: 369, distance: 113.0
click at [653, 438] on font "프로그래밍 방식의 EHR 광고를 활용해 직접 구매 전략을 보완하는 방법에 대해 자세히 알아보세요." at bounding box center [599, 445] width 443 height 14
click at [340, 529] on div "매일 사용하는 채널인 EHR*을 통해 진료 시점에 타겟 의료 제공자에게 다가가세요. HIPAA 규정을 준수하는 EHR 마케팅*을 통해 가장 중…" at bounding box center [764, 185] width 1528 height 3263
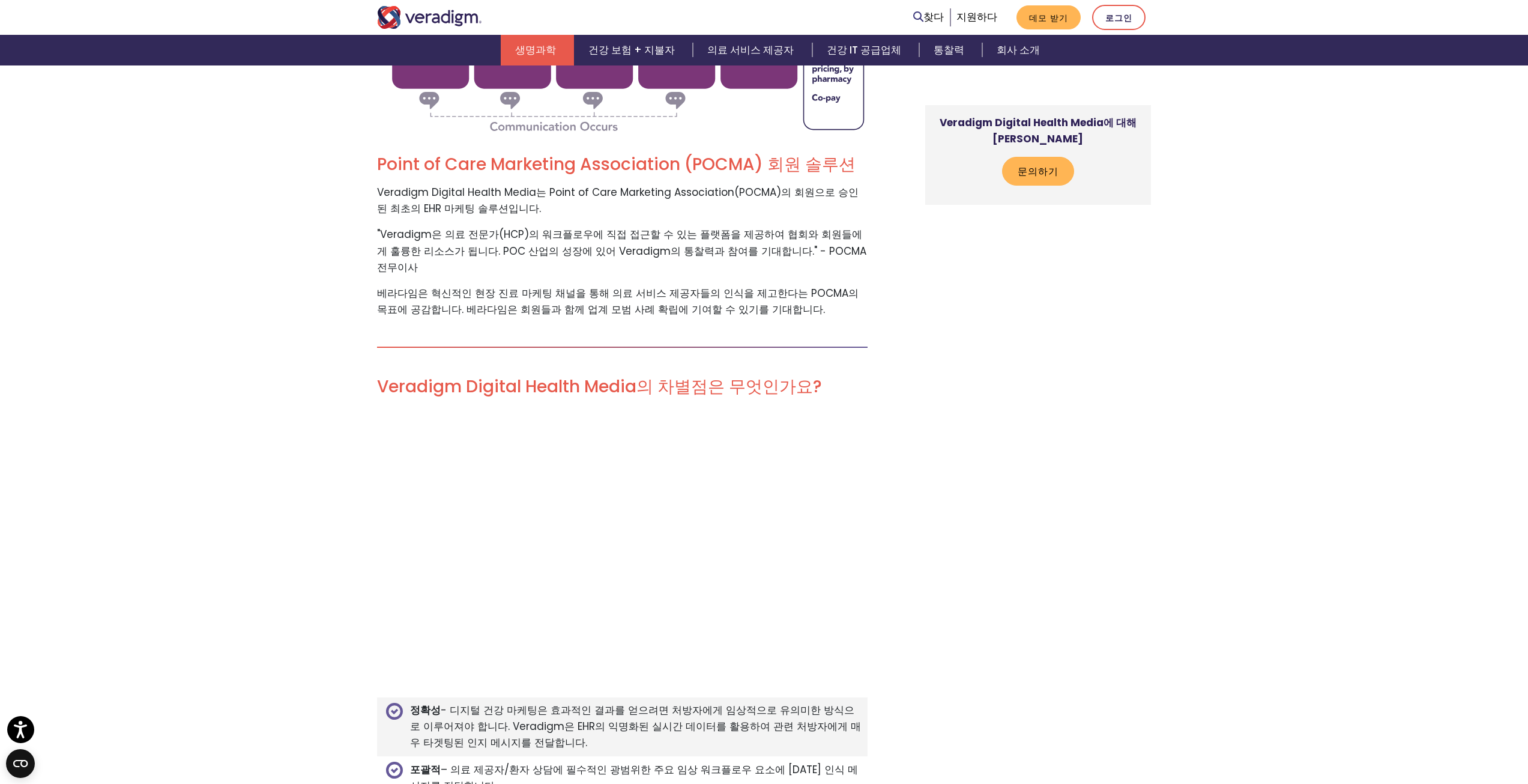
scroll to position [2702, 0]
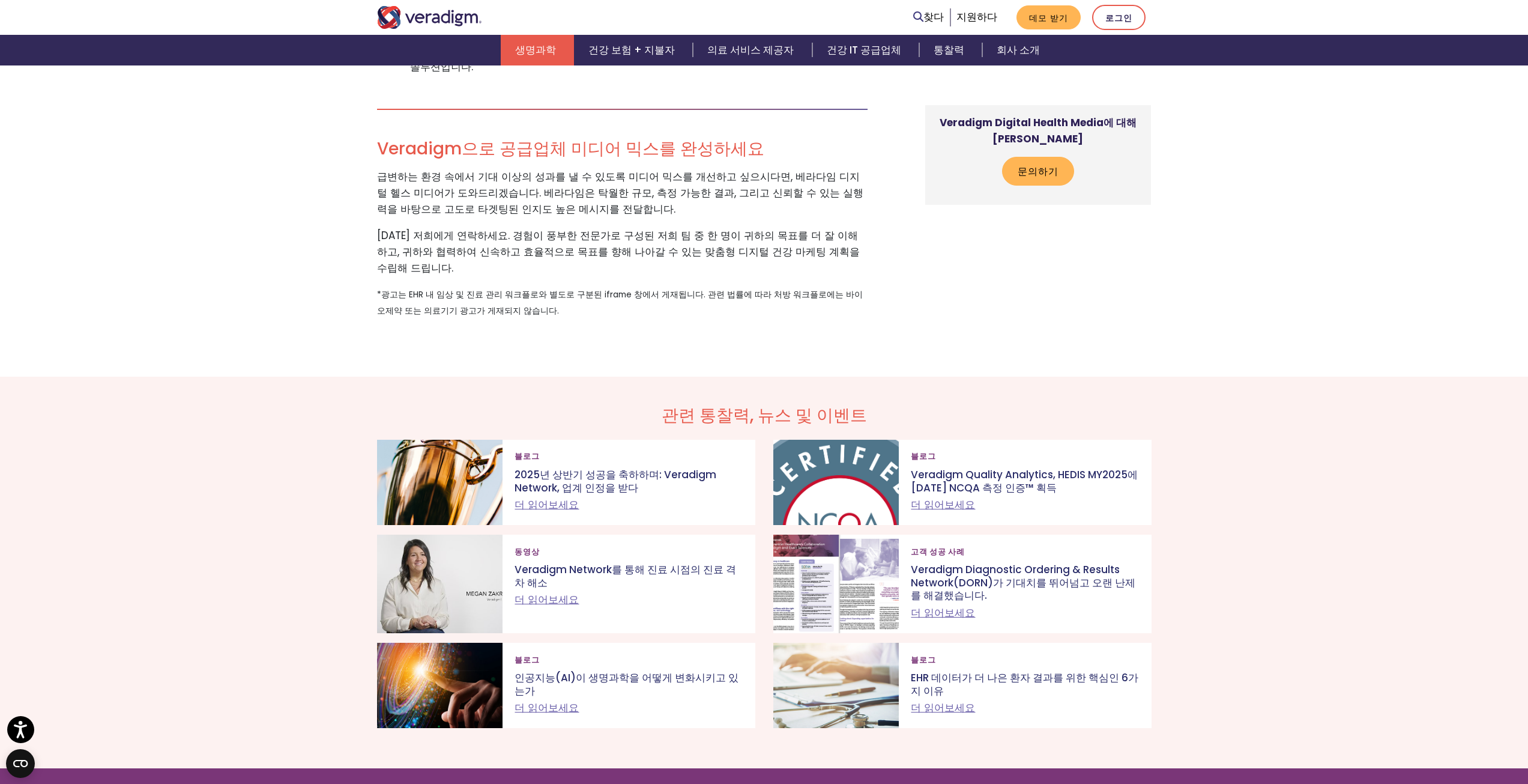
scroll to position [3303, 0]
